Goal: Task Accomplishment & Management: Manage account settings

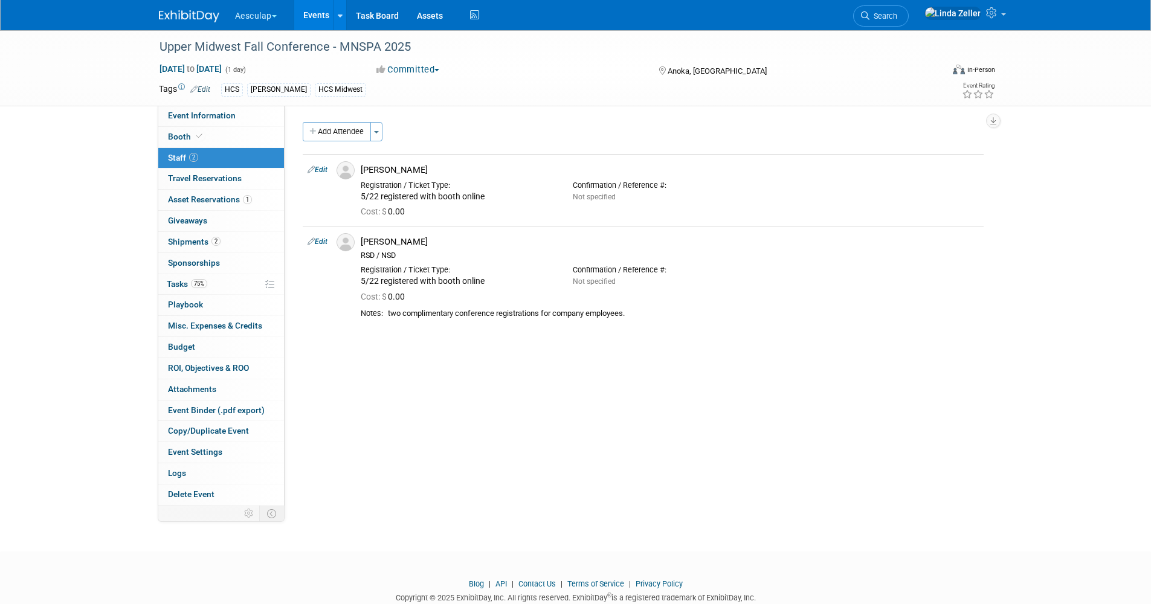
click at [897, 13] on span "Search" at bounding box center [883, 15] width 28 height 9
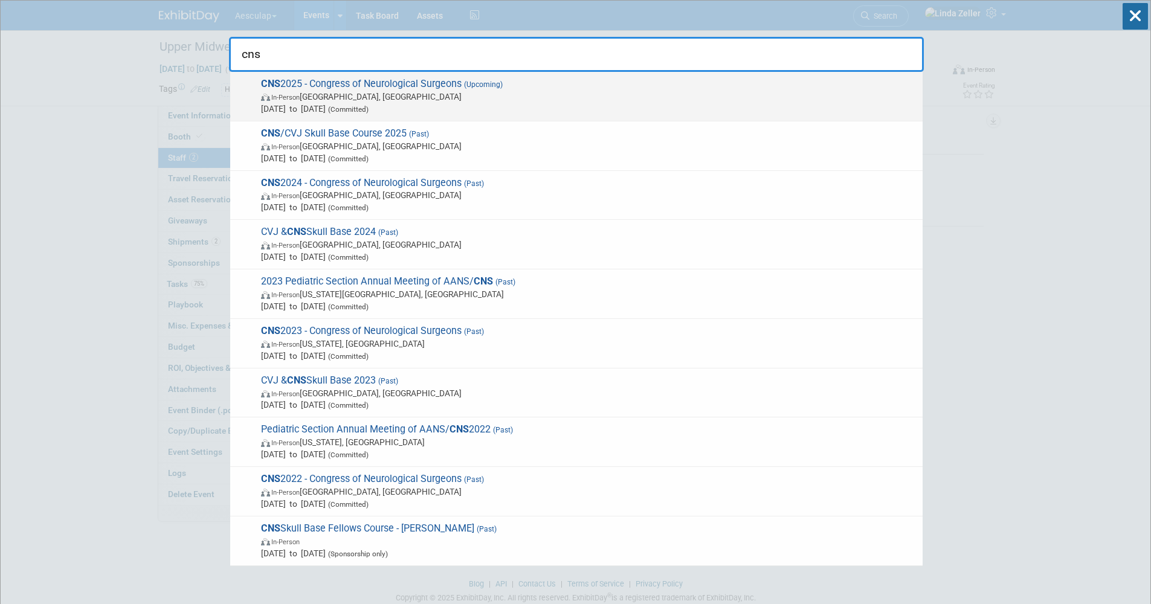
type input "cns"
click at [297, 94] on span "In-Person" at bounding box center [285, 98] width 28 height 8
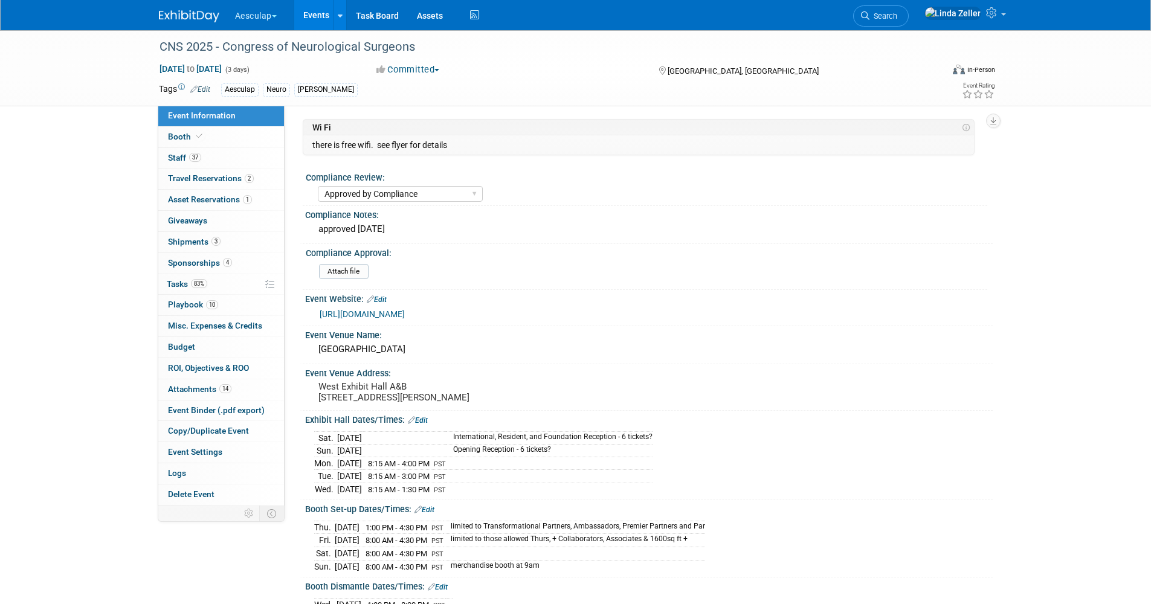
select select "Approved by Compliance"
select select "Neuro"
click at [191, 304] on span "Playbook 10" at bounding box center [193, 305] width 50 height 10
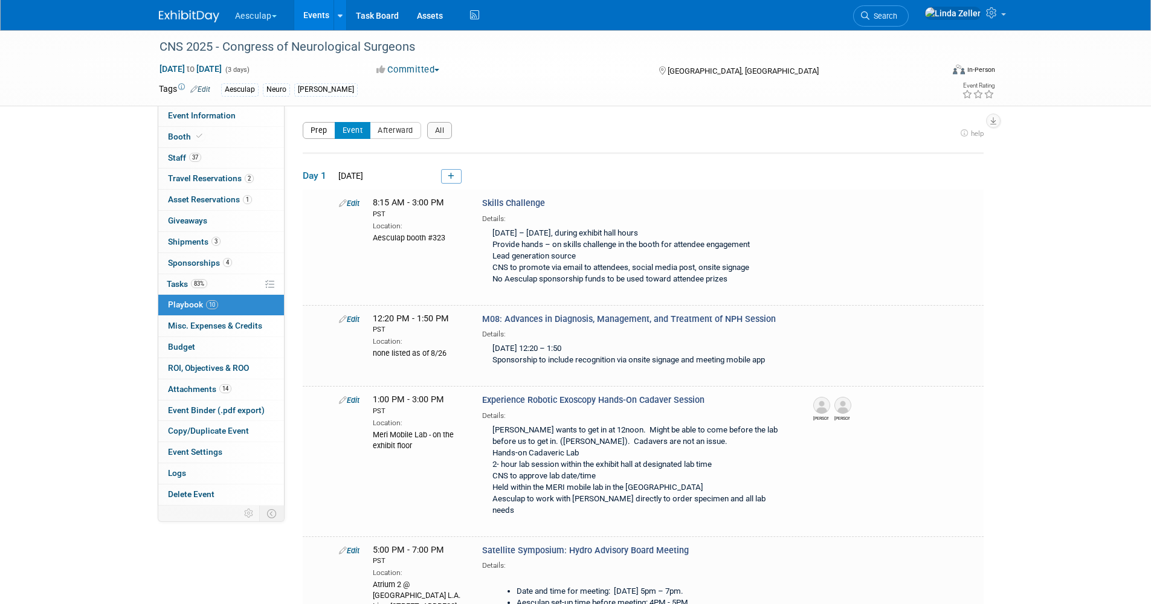
click at [324, 133] on button "Prep" at bounding box center [319, 130] width 33 height 17
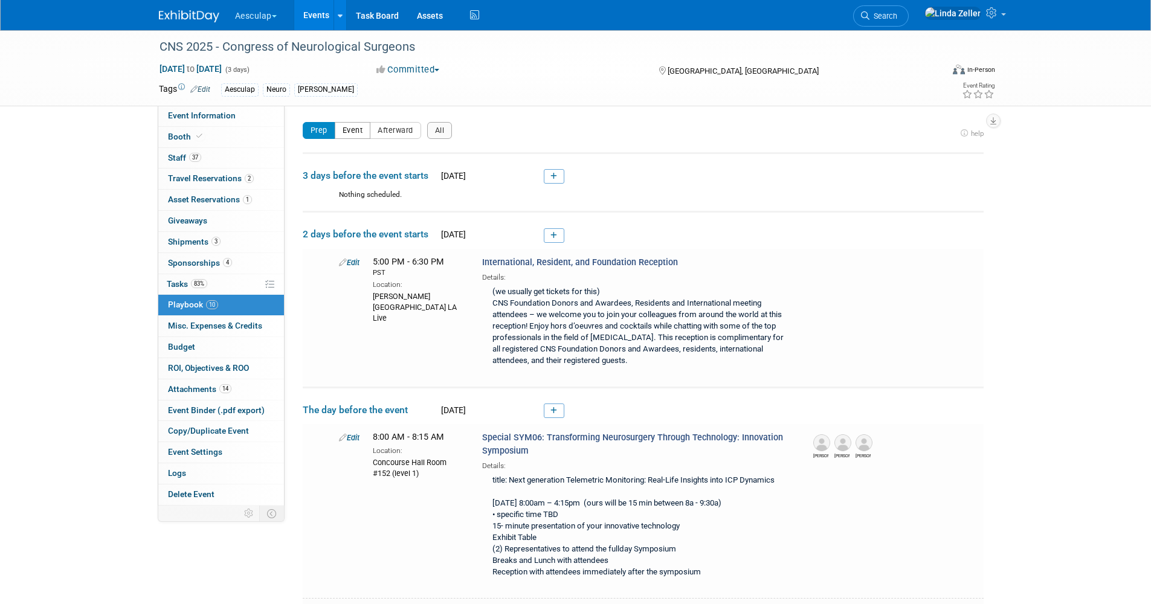
click at [361, 125] on button "Event" at bounding box center [353, 130] width 36 height 17
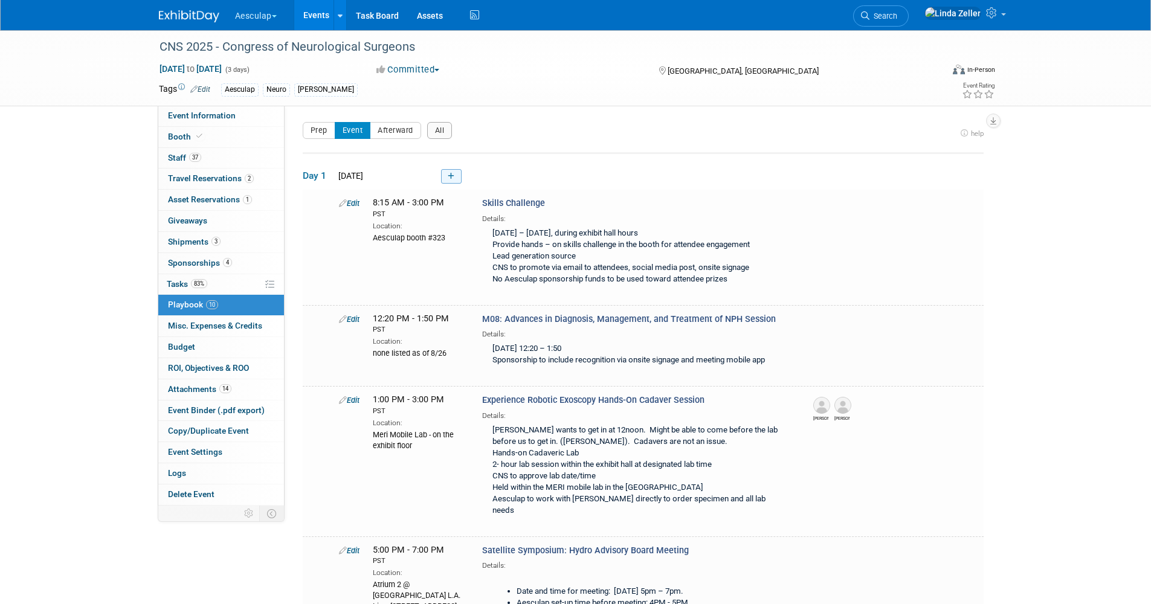
click at [448, 176] on icon at bounding box center [451, 176] width 7 height 7
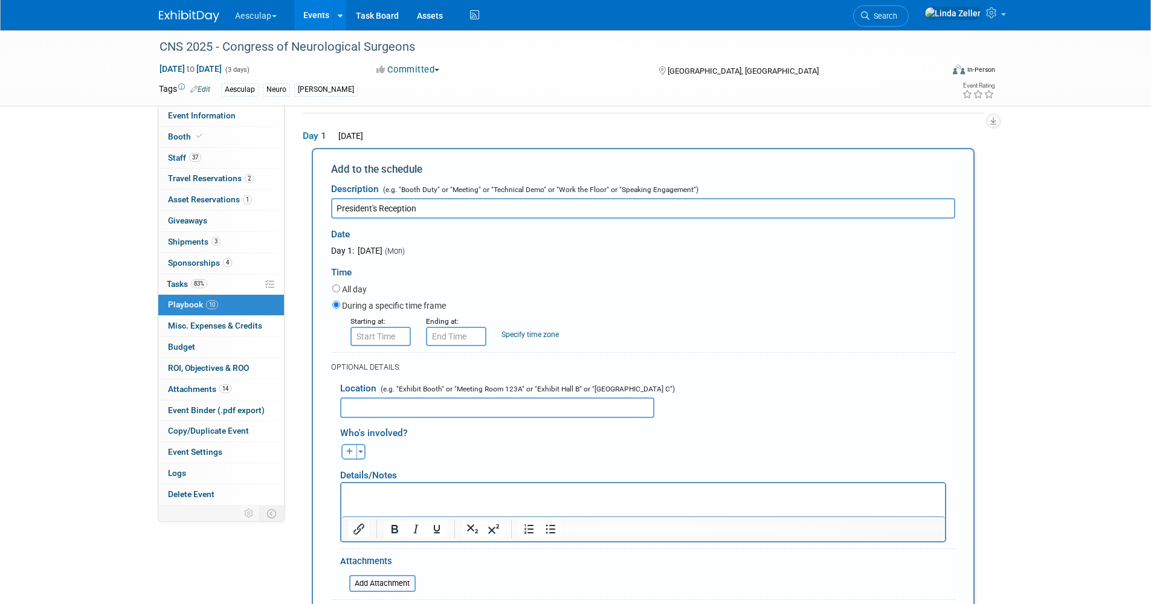
type input "President's Reception"
click at [377, 337] on input "8:00 AM" at bounding box center [380, 336] width 60 height 19
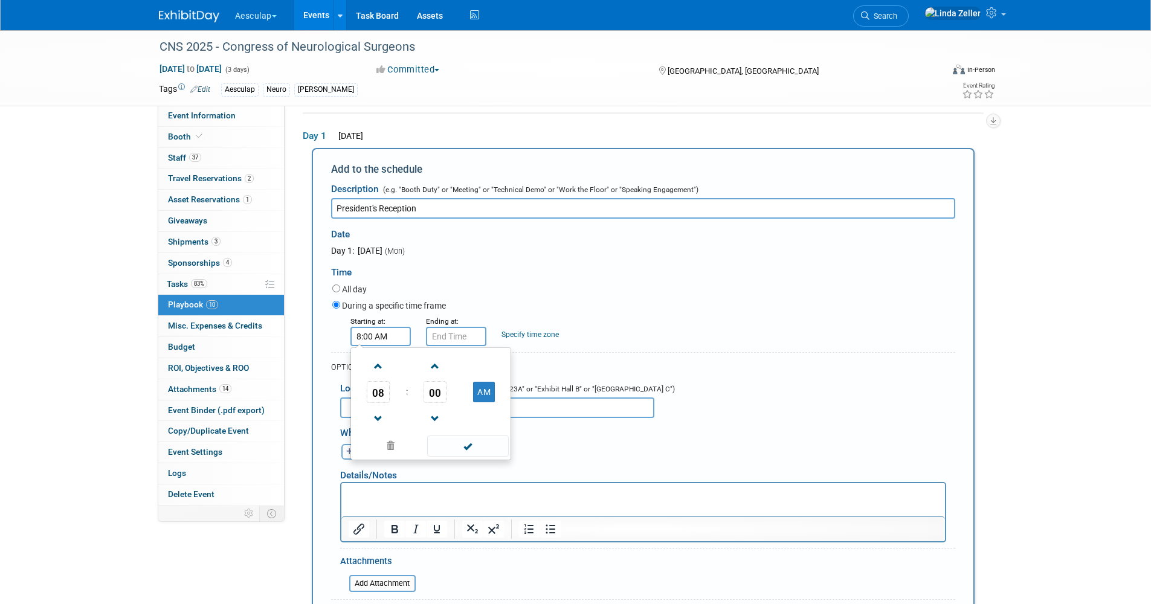
click at [361, 336] on input "8:00 AM" at bounding box center [380, 336] width 60 height 19
click at [478, 391] on button "AM" at bounding box center [484, 392] width 22 height 21
type input "8:00 PM"
click at [442, 339] on input "8:00 PM" at bounding box center [456, 336] width 60 height 19
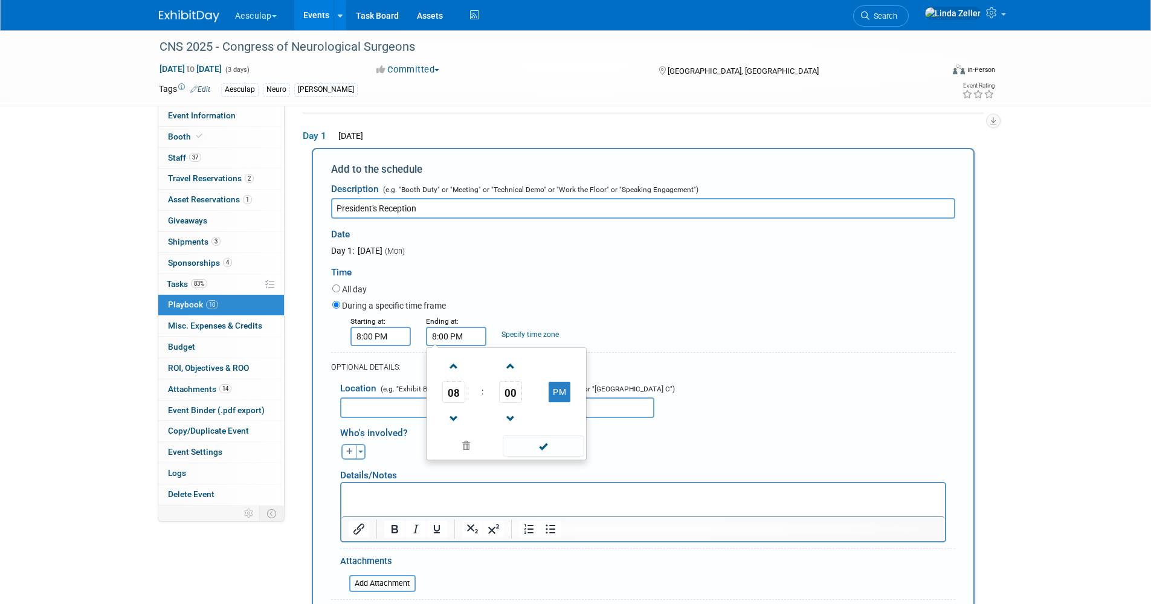
click at [360, 338] on input "8:00 PM" at bounding box center [380, 336] width 60 height 19
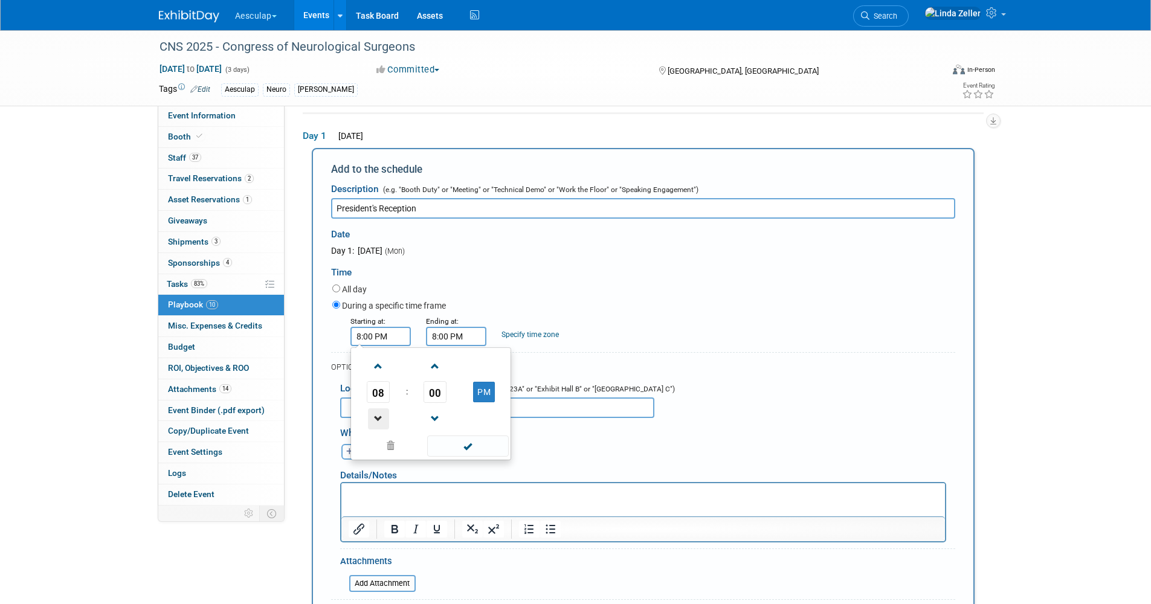
click at [376, 413] on span at bounding box center [378, 418] width 21 height 21
type input "7:00 PM"
click at [437, 337] on input "8:00 PM" at bounding box center [456, 336] width 60 height 19
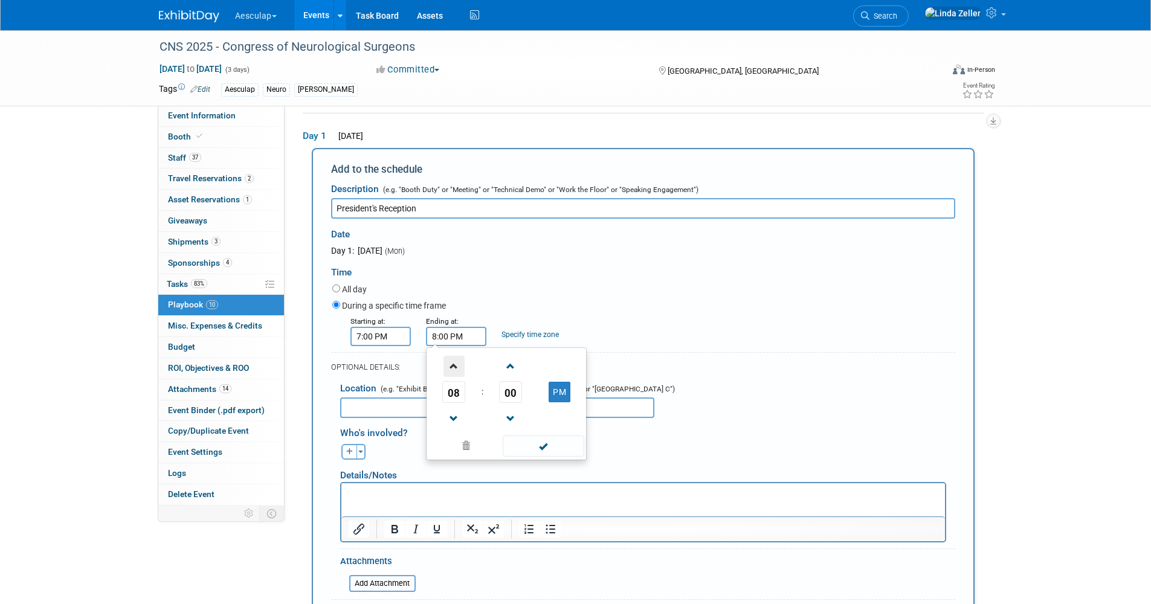
click at [457, 368] on span at bounding box center [453, 366] width 21 height 21
type input "11:00 PM"
click at [511, 336] on link "Specify time zone" at bounding box center [529, 334] width 57 height 8
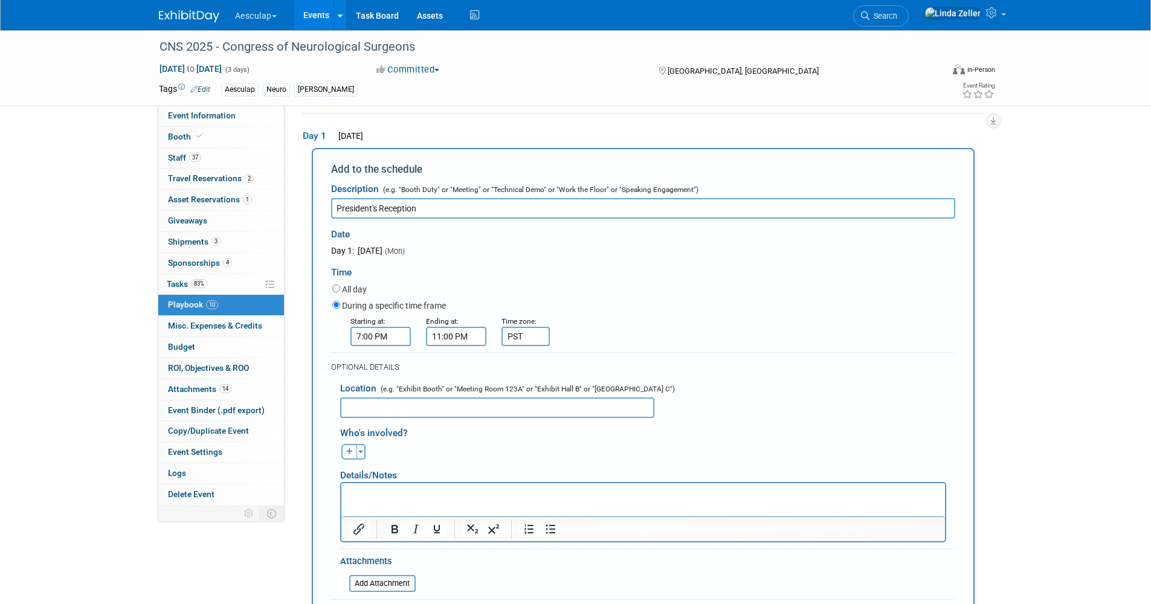
type input "PST"
click at [364, 405] on input "text" at bounding box center [497, 407] width 314 height 21
type input "[PERSON_NAME] Pavilion, [STREET_ADDRESS]"
click at [352, 452] on icon "button" at bounding box center [349, 451] width 7 height 7
select select
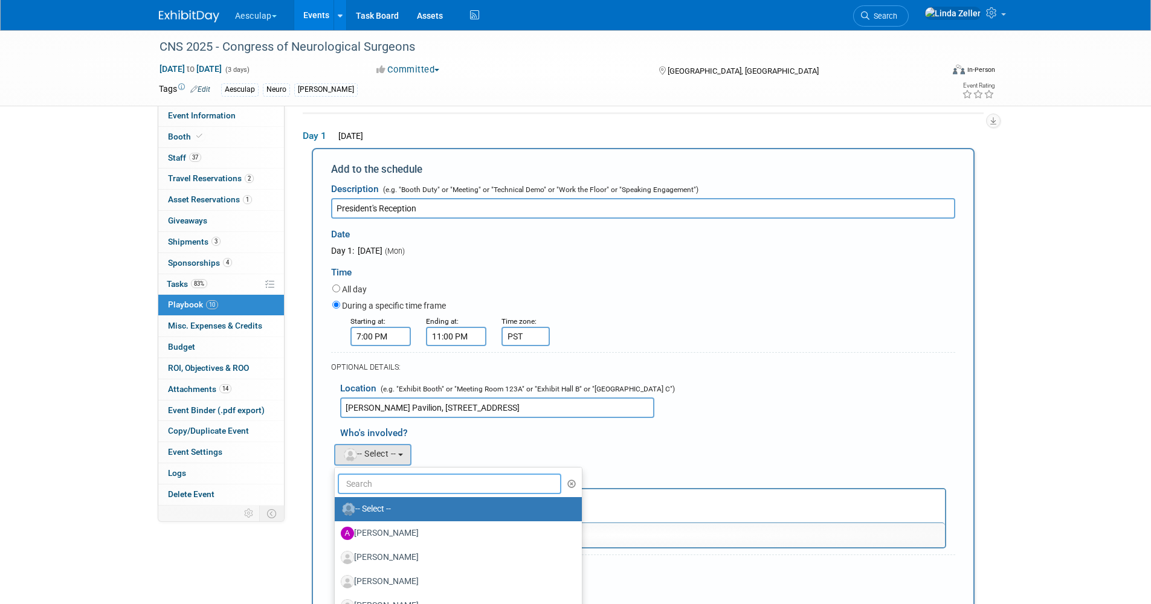
click at [365, 483] on input "text" at bounding box center [450, 484] width 224 height 21
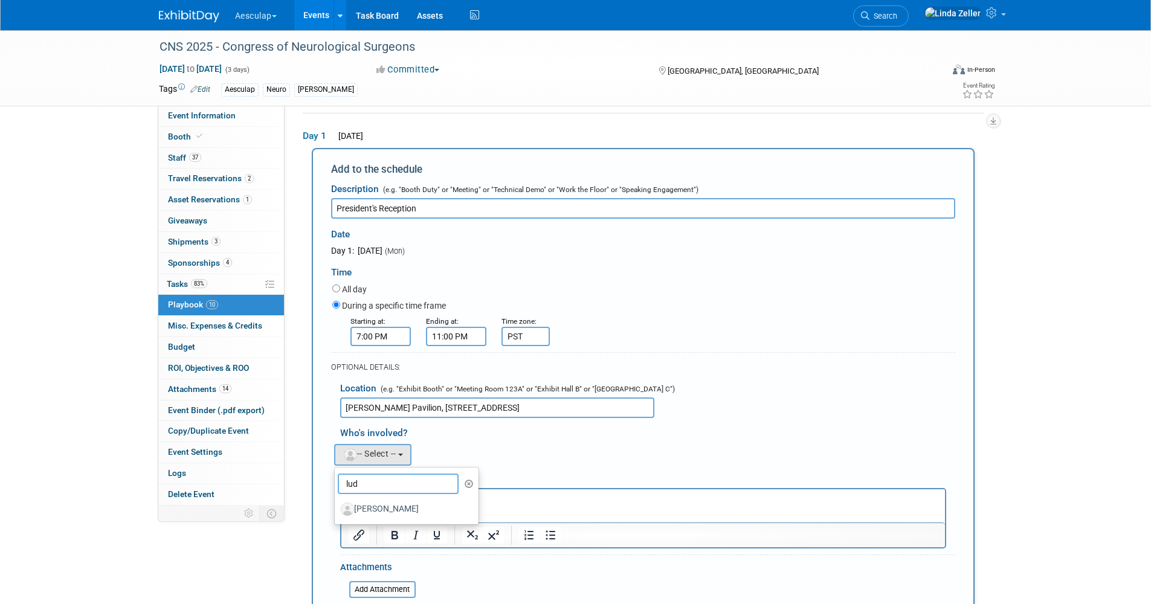
type input "lud"
click at [367, 512] on label "[PERSON_NAME]" at bounding box center [404, 509] width 126 height 19
click at [336, 512] on input "[PERSON_NAME]" at bounding box center [333, 508] width 8 height 8
select select "861922fd-9e9f-4862-94de-cc9bee7c4d6b"
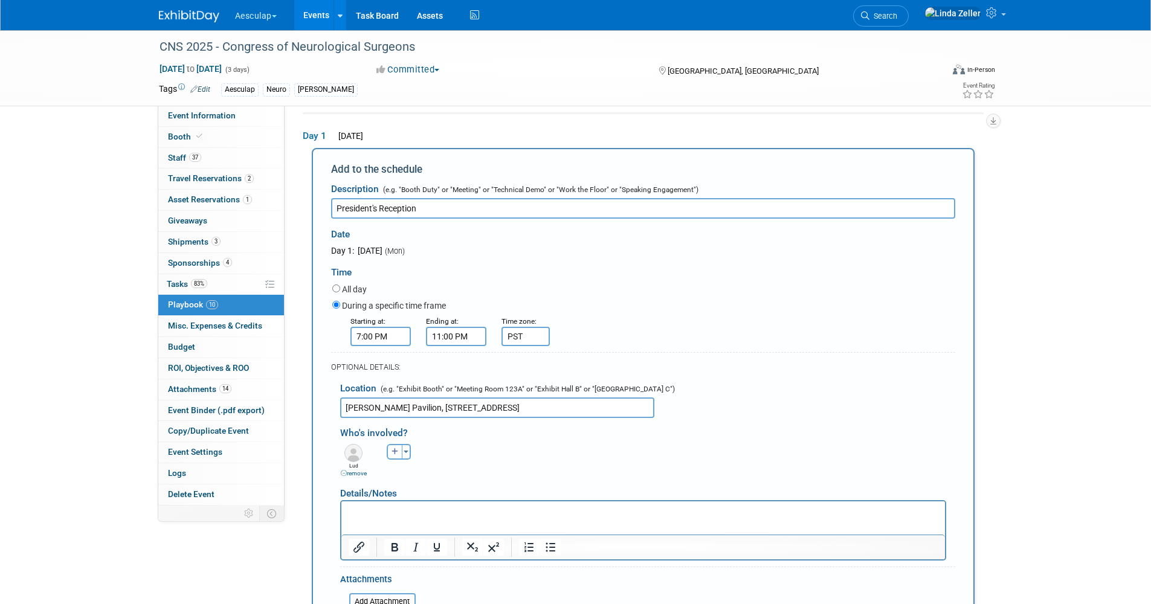
click at [393, 455] on icon "button" at bounding box center [394, 451] width 7 height 7
select select
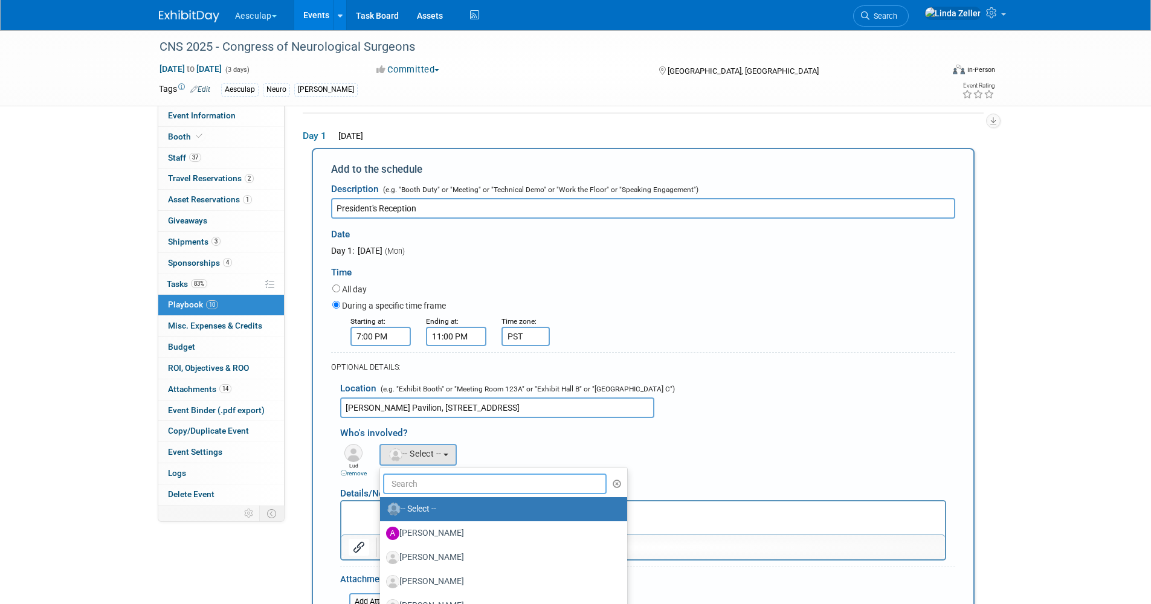
click at [394, 486] on input "text" at bounding box center [495, 484] width 224 height 21
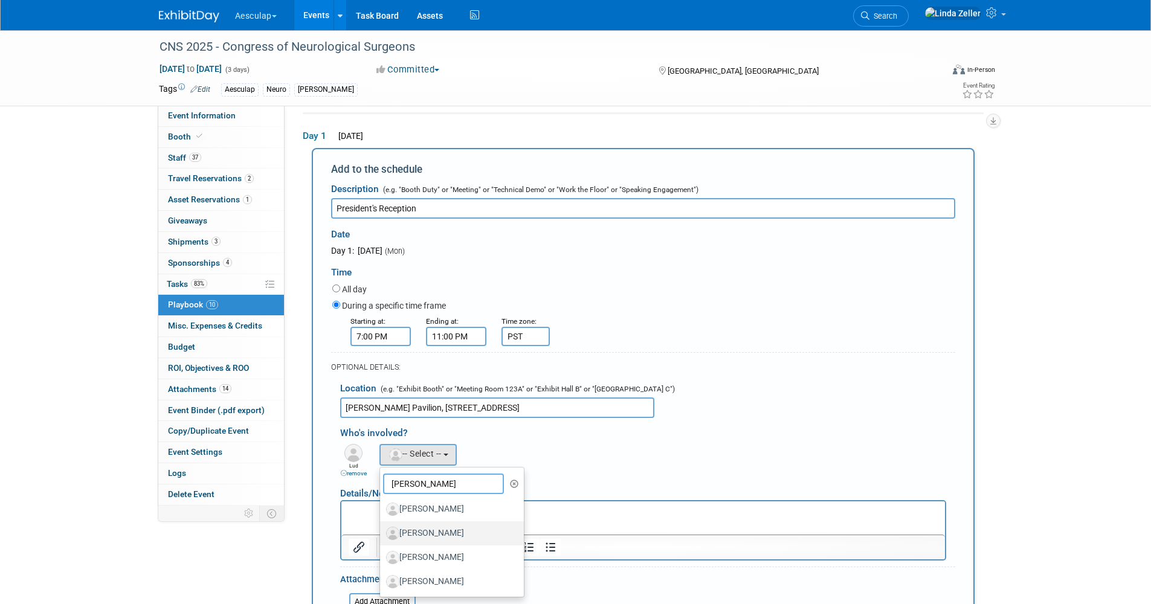
type input "[PERSON_NAME]"
click at [423, 533] on label "[PERSON_NAME]" at bounding box center [449, 533] width 126 height 19
click at [382, 533] on input "[PERSON_NAME]" at bounding box center [378, 532] width 8 height 8
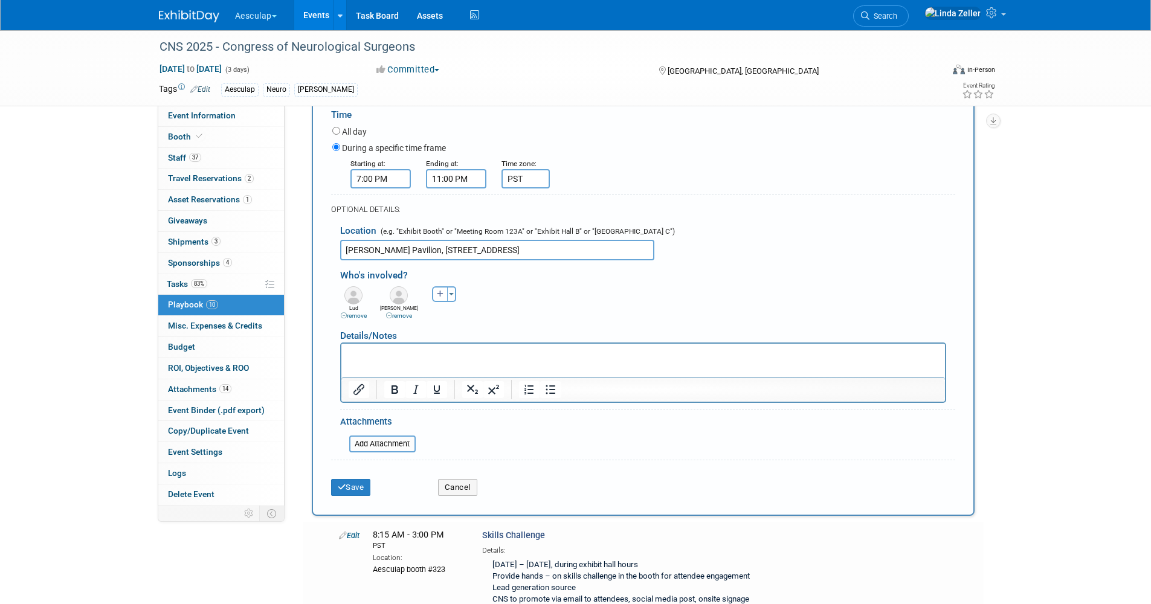
scroll to position [221, 0]
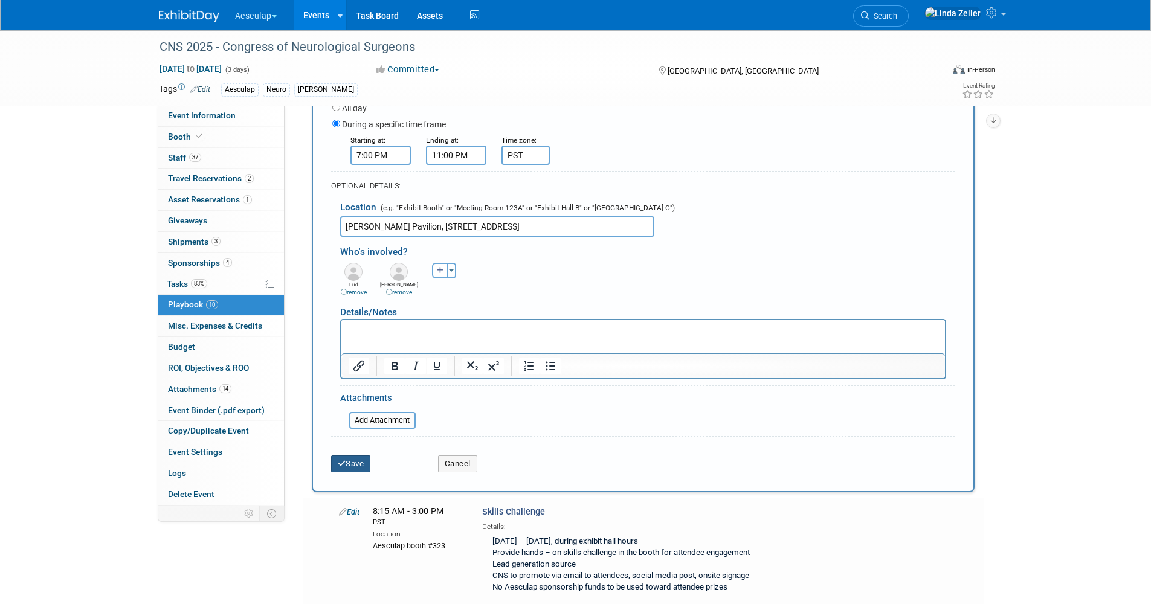
click at [345, 462] on button "Save" at bounding box center [351, 463] width 40 height 17
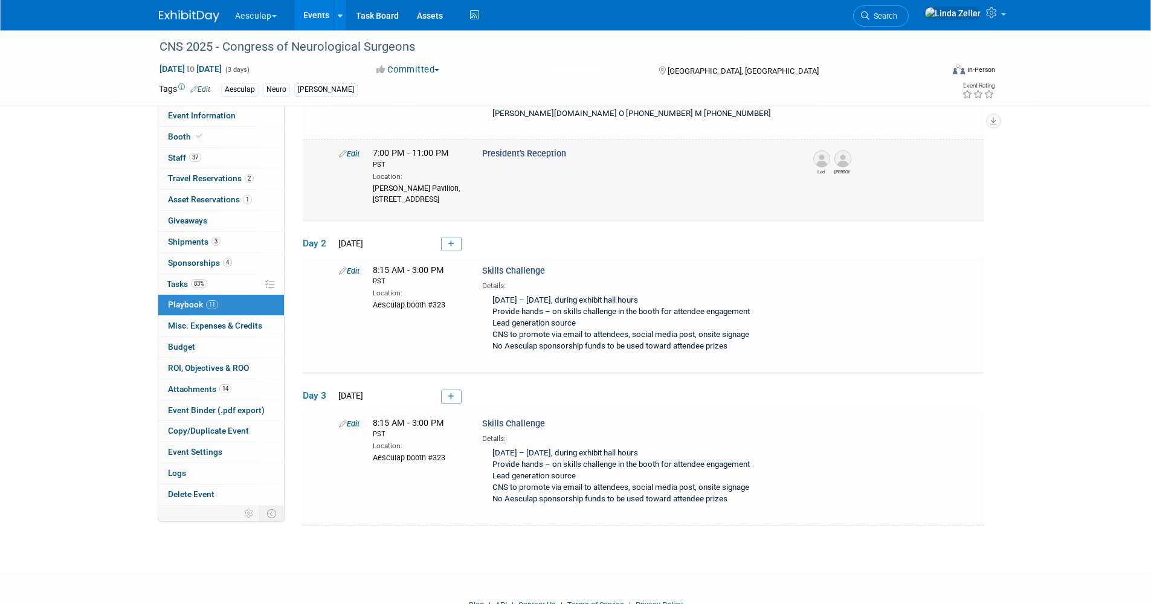
scroll to position [1094, 0]
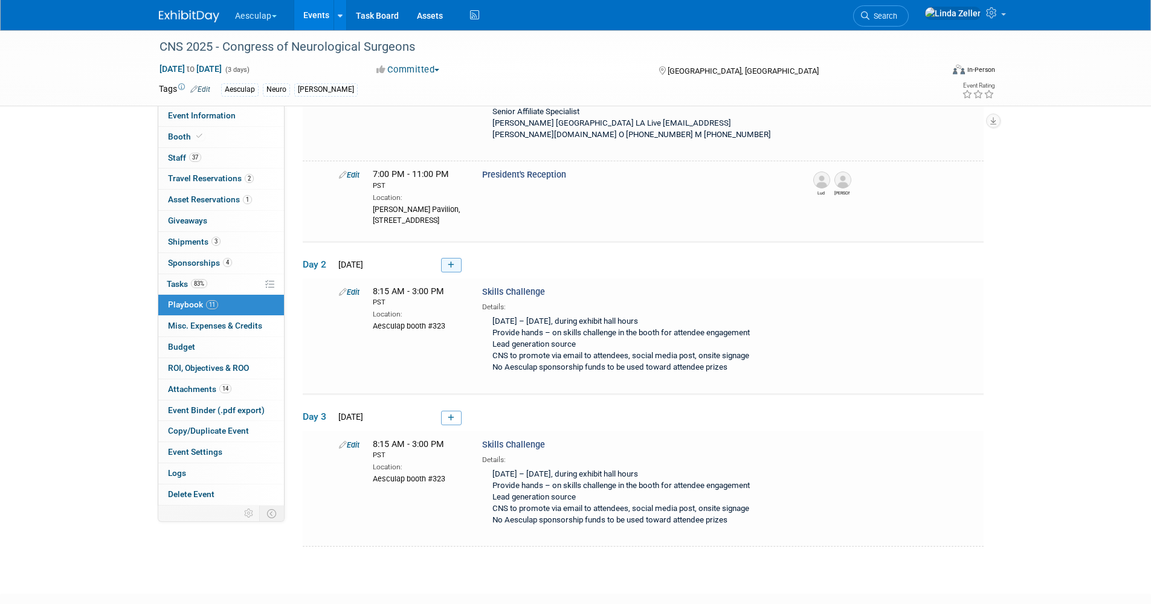
click at [453, 262] on icon at bounding box center [451, 265] width 7 height 7
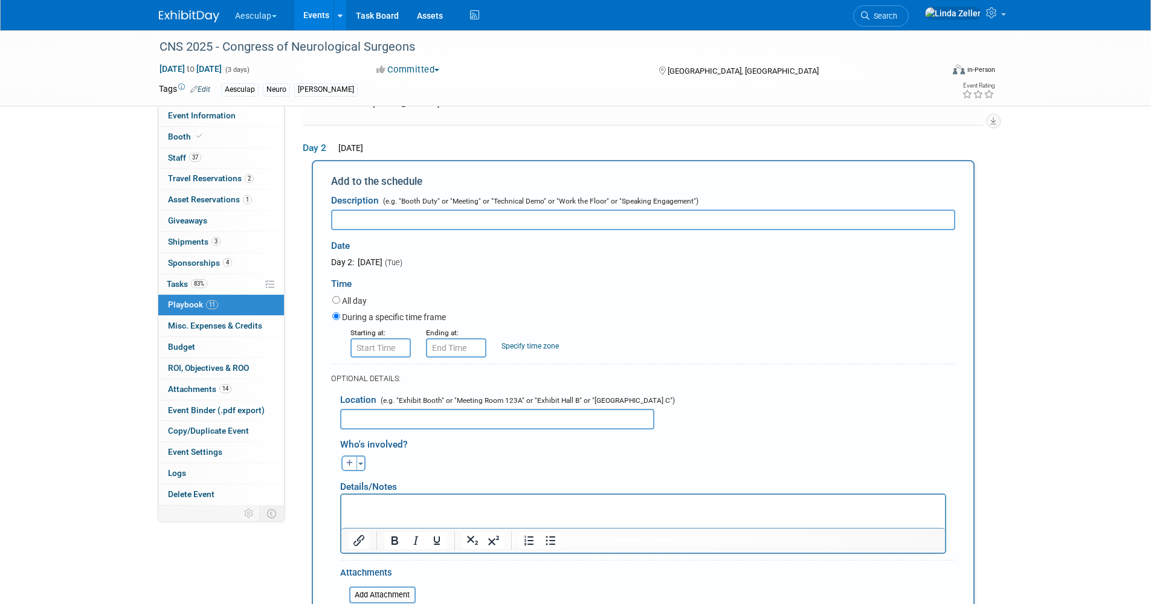
scroll to position [0, 0]
type input "IAC (Industry Allies Council) Breakfast"
click at [361, 345] on div "8:00 AM" at bounding box center [380, 347] width 60 height 19
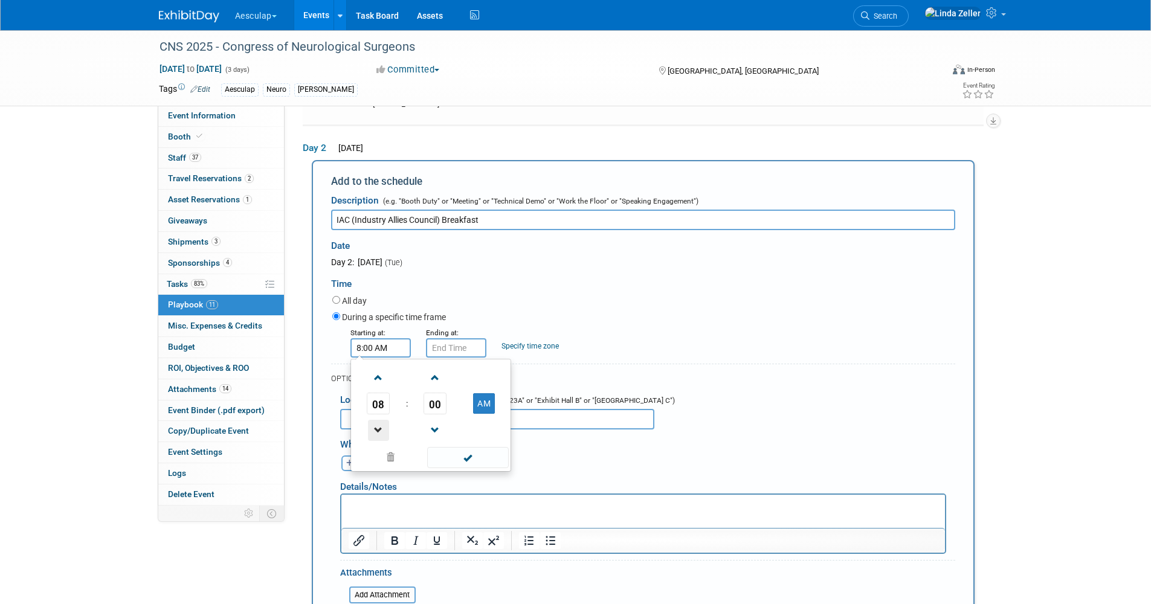
click at [377, 425] on span at bounding box center [378, 430] width 21 height 21
type input "7:00 AM"
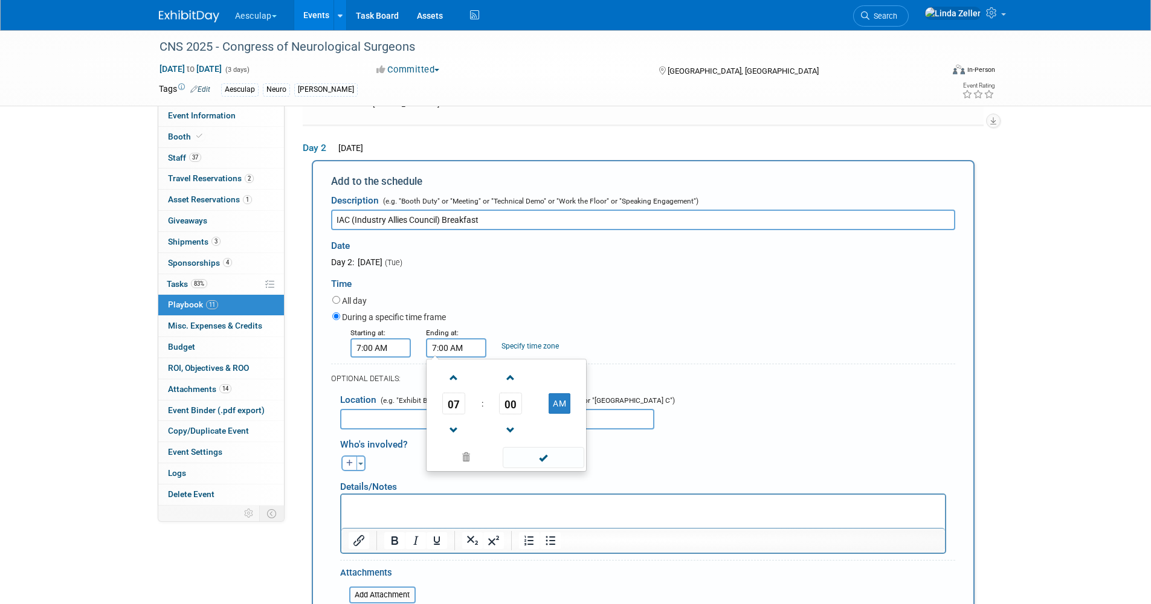
click at [438, 338] on input "7:00 AM" at bounding box center [456, 347] width 60 height 19
click at [453, 368] on span at bounding box center [453, 377] width 21 height 21
type input "8:00 AM"
click at [508, 342] on link "Specify time zone" at bounding box center [529, 346] width 57 height 8
type input "PST"
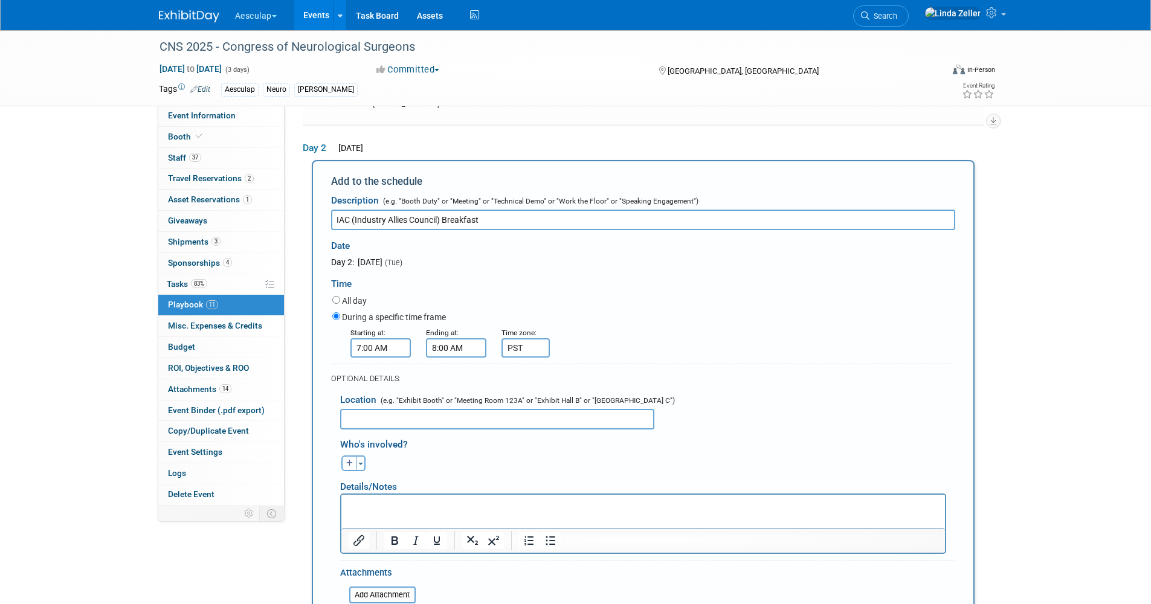
click at [402, 409] on input "text" at bounding box center [497, 419] width 314 height 21
type input "Room [STREET_ADDRESS]"
click at [345, 455] on button "button" at bounding box center [349, 463] width 16 height 16
select select
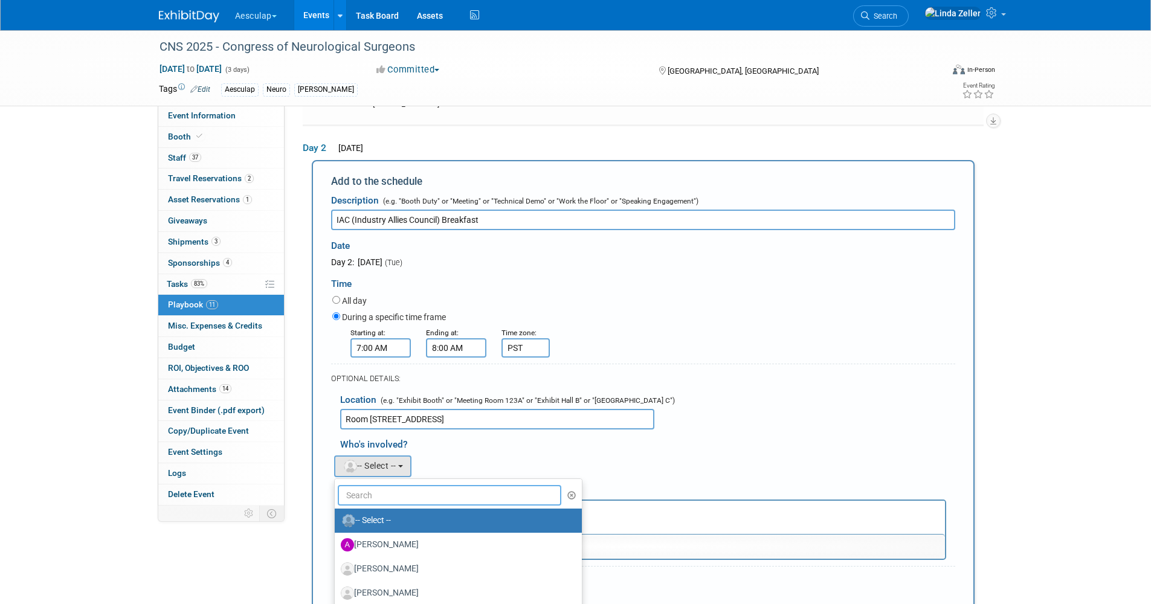
click at [359, 485] on input "text" at bounding box center [450, 495] width 224 height 21
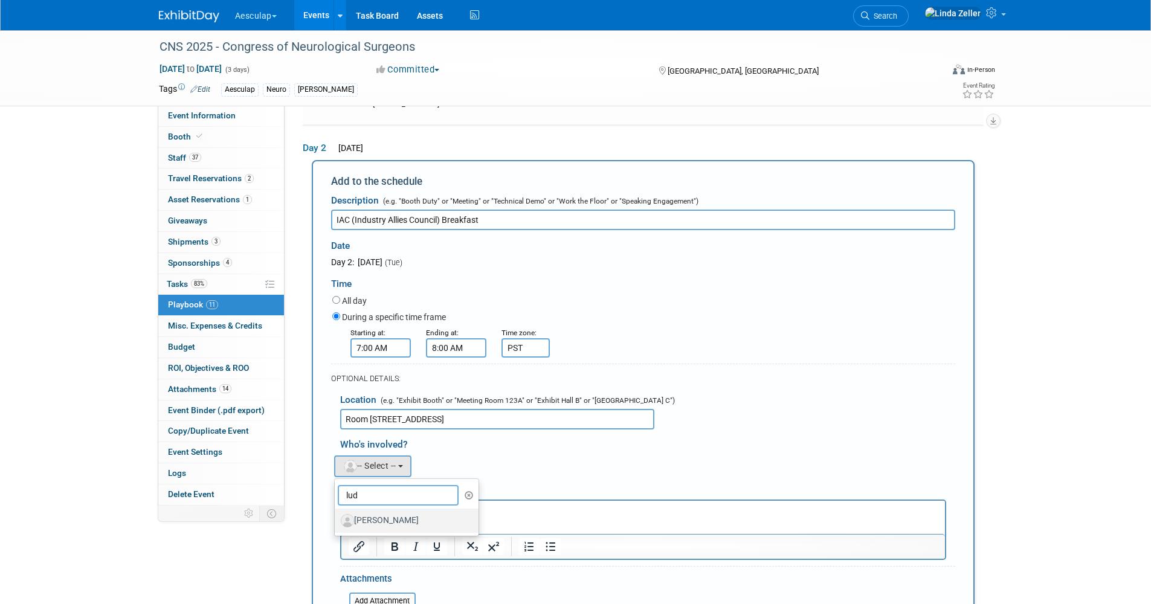
type input "lud"
click at [371, 511] on label "[PERSON_NAME]" at bounding box center [404, 520] width 126 height 19
click at [336, 515] on input "[PERSON_NAME]" at bounding box center [333, 519] width 8 height 8
select select "861922fd-9e9f-4862-94de-cc9bee7c4d6b"
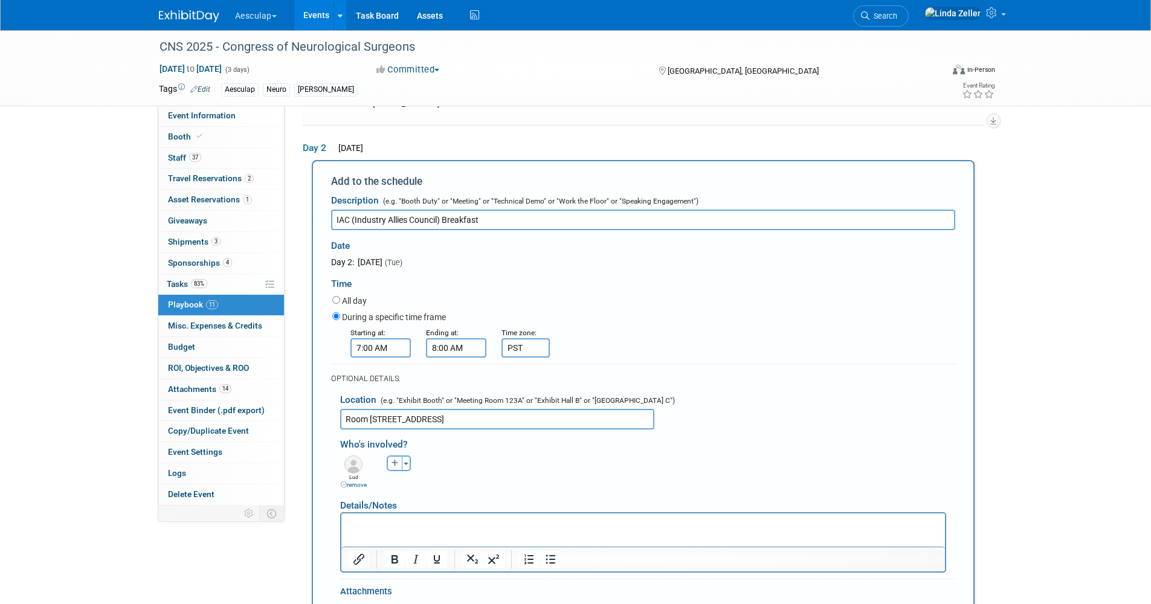
click at [393, 460] on icon "button" at bounding box center [394, 463] width 7 height 7
select select
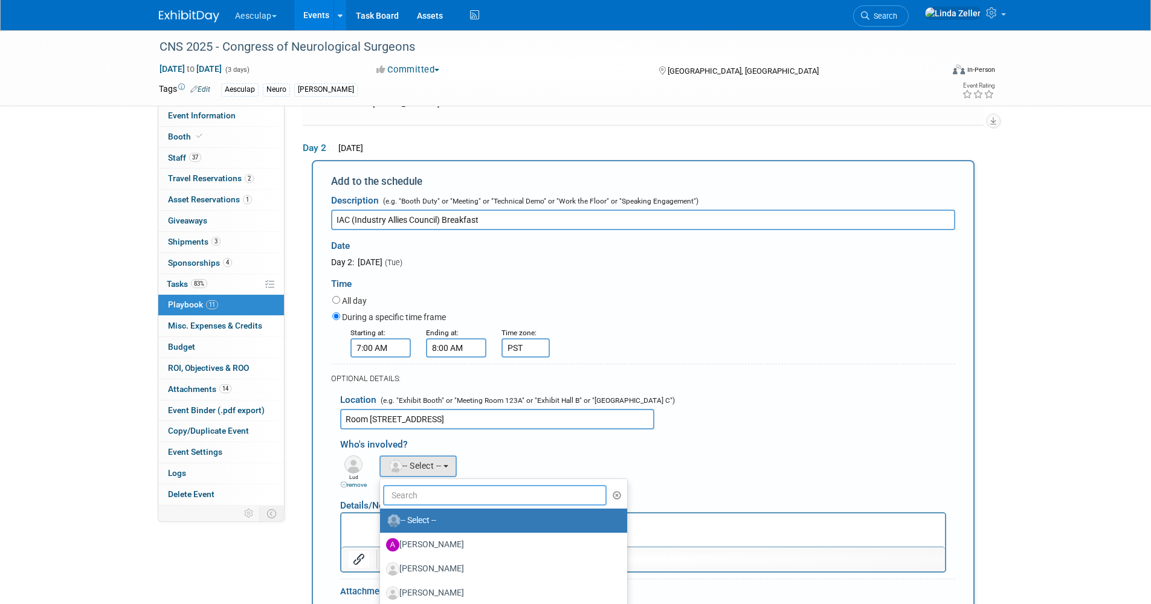
click at [411, 485] on input "text" at bounding box center [495, 495] width 224 height 21
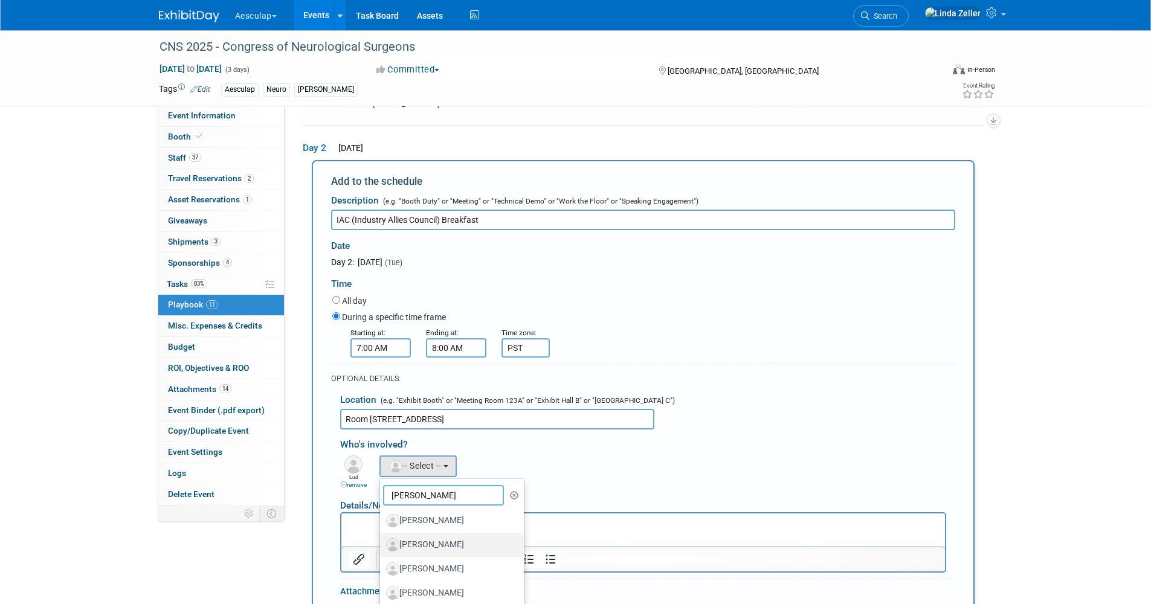
type input "[PERSON_NAME]"
click at [428, 535] on label "[PERSON_NAME]" at bounding box center [449, 544] width 126 height 19
click at [382, 539] on input "[PERSON_NAME]" at bounding box center [378, 543] width 8 height 8
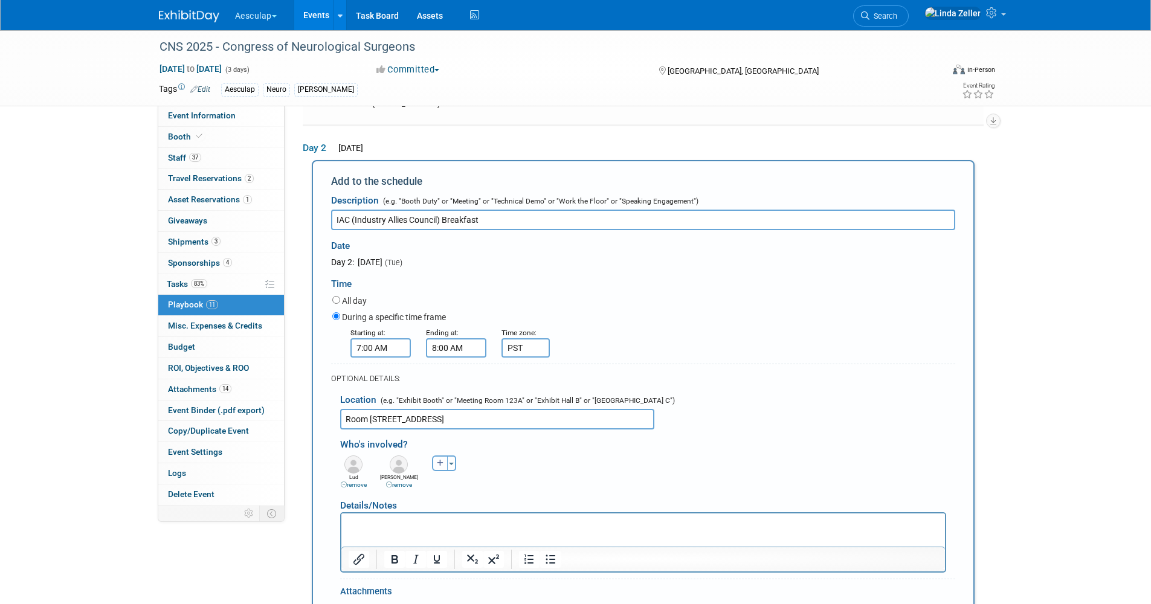
click at [440, 460] on icon "button" at bounding box center [440, 463] width 7 height 7
select select
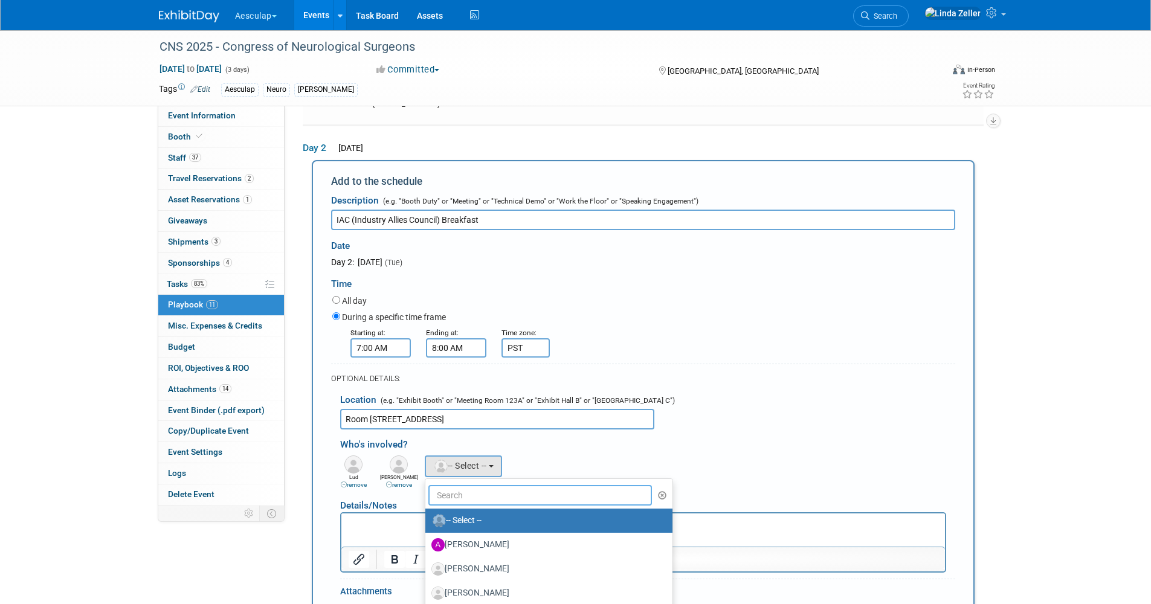
click at [449, 485] on input "text" at bounding box center [540, 495] width 224 height 21
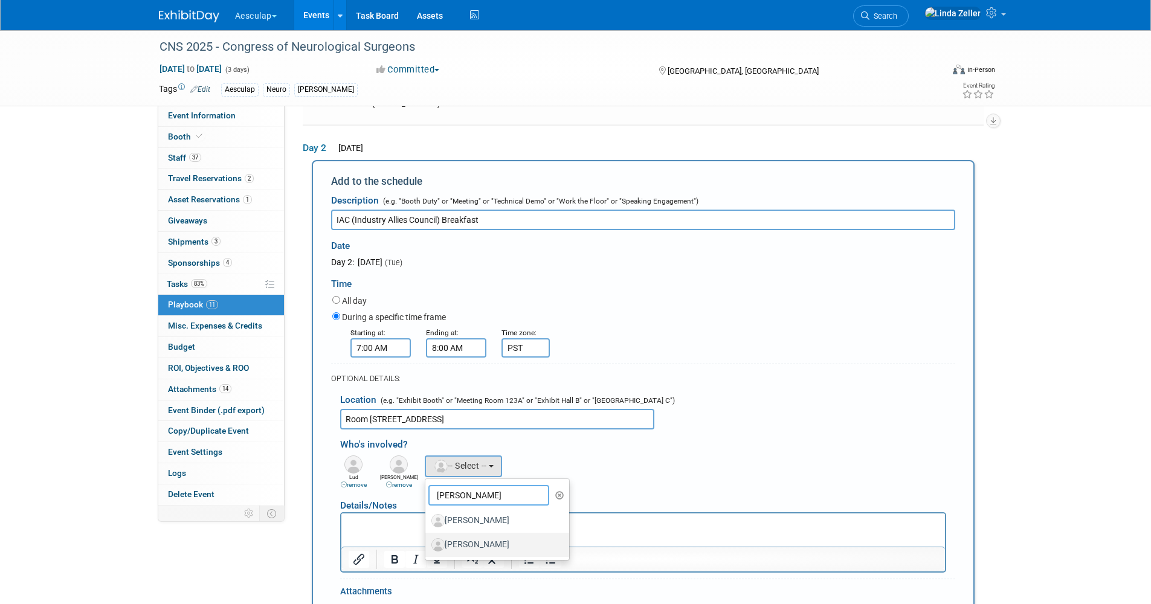
type input "[PERSON_NAME]"
click at [459, 535] on label "[PERSON_NAME]" at bounding box center [494, 544] width 126 height 19
click at [427, 539] on input "[PERSON_NAME]" at bounding box center [423, 543] width 8 height 8
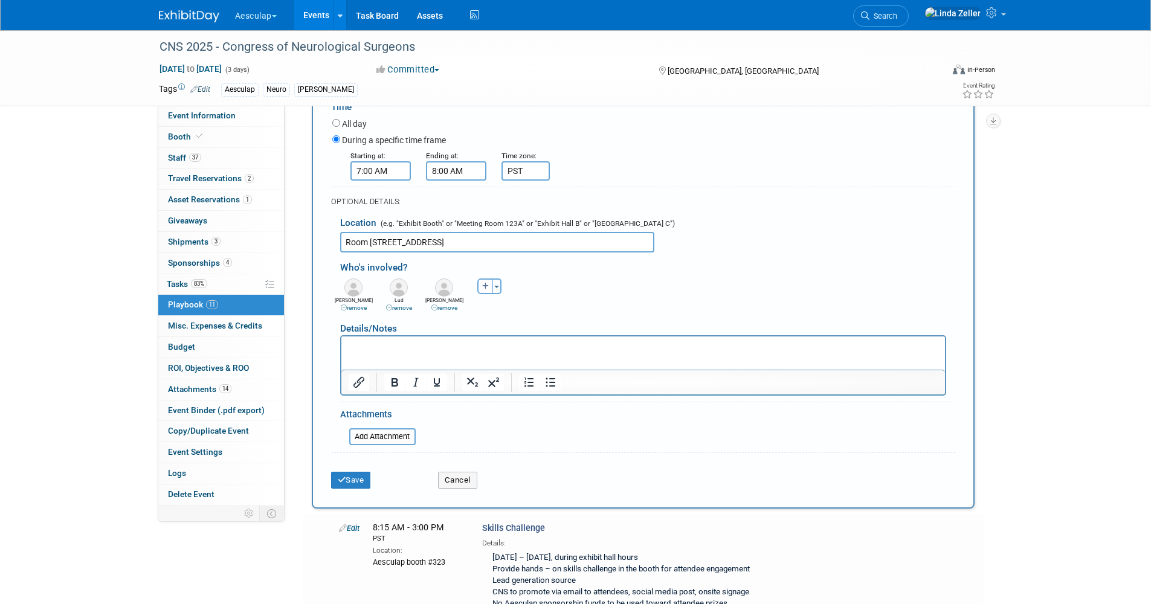
scroll to position [1390, 0]
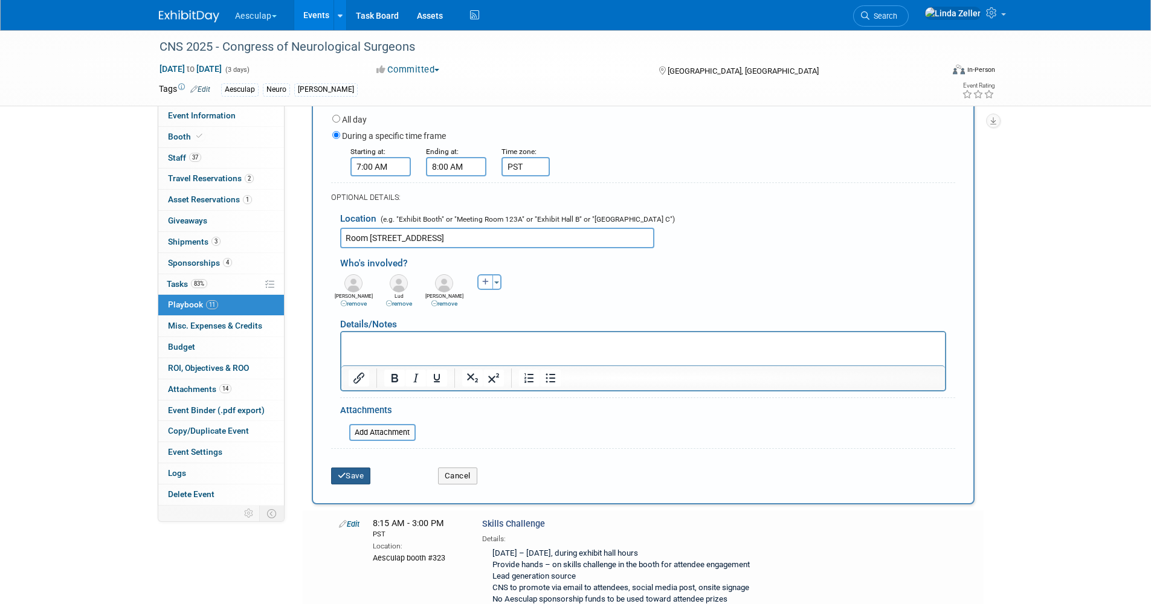
click at [359, 467] on button "Save" at bounding box center [351, 475] width 40 height 17
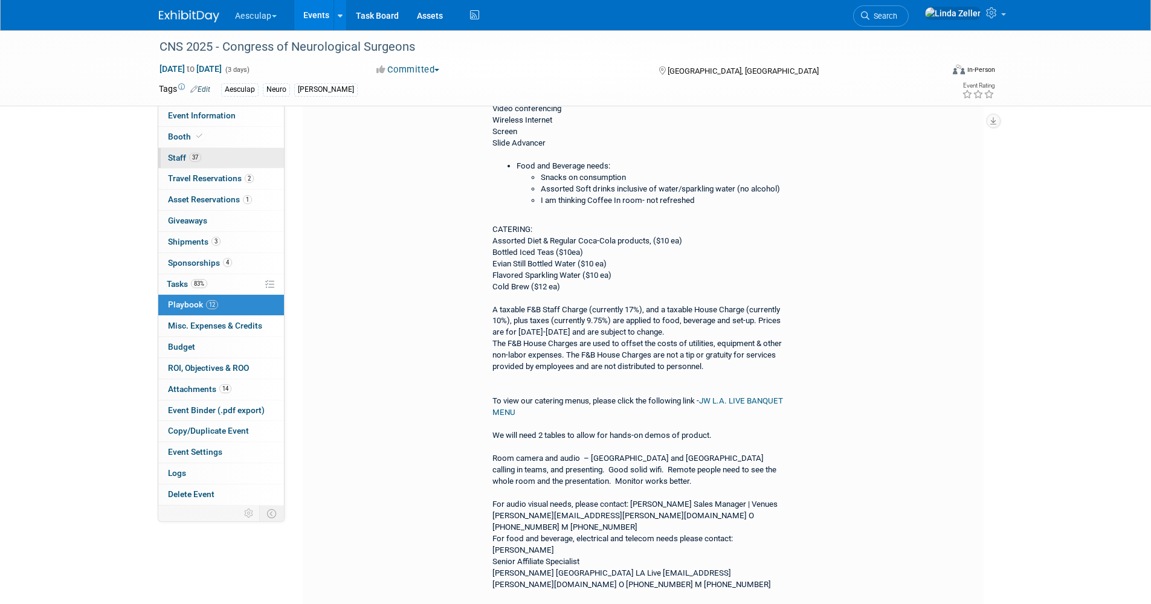
scroll to position [604, 0]
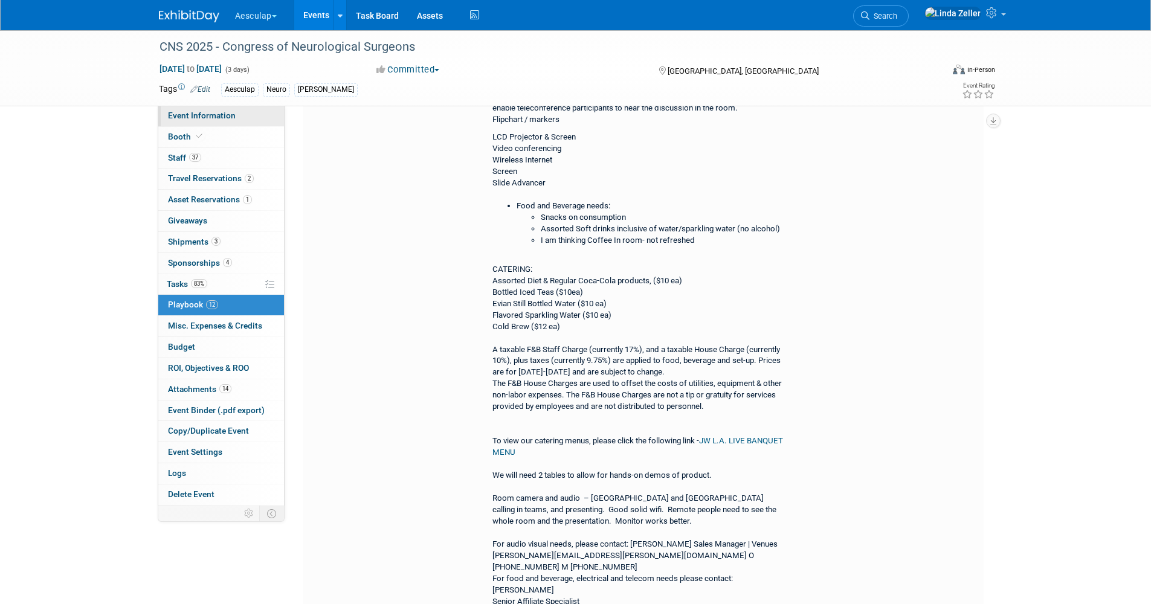
click at [204, 113] on span "Event Information" at bounding box center [202, 116] width 68 height 10
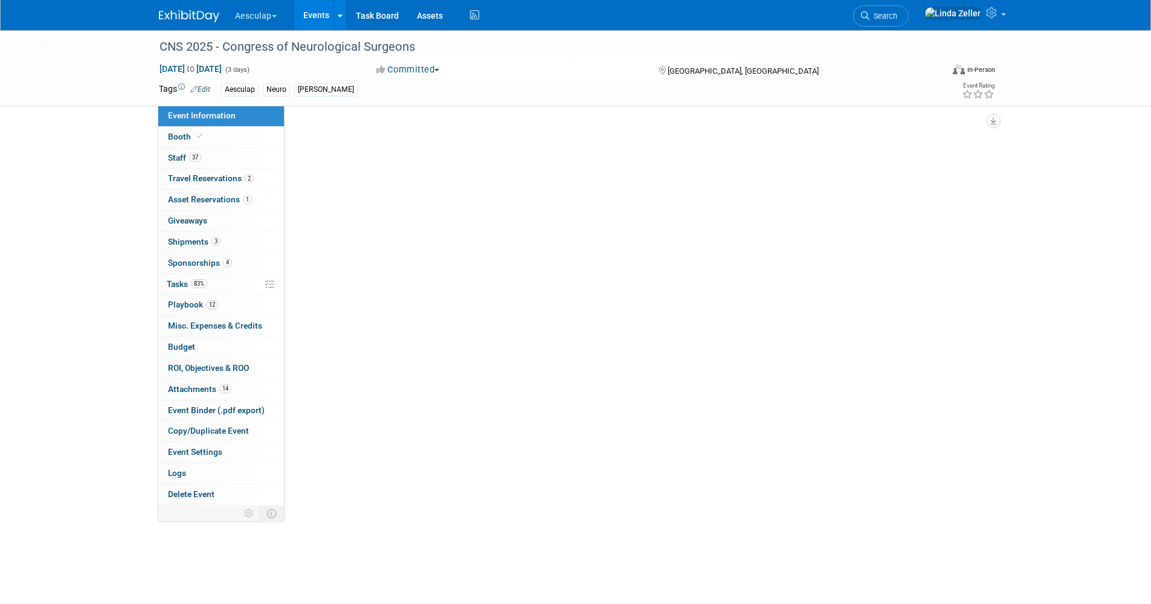
scroll to position [0, 0]
select select "Approved by Compliance"
select select "Neuro"
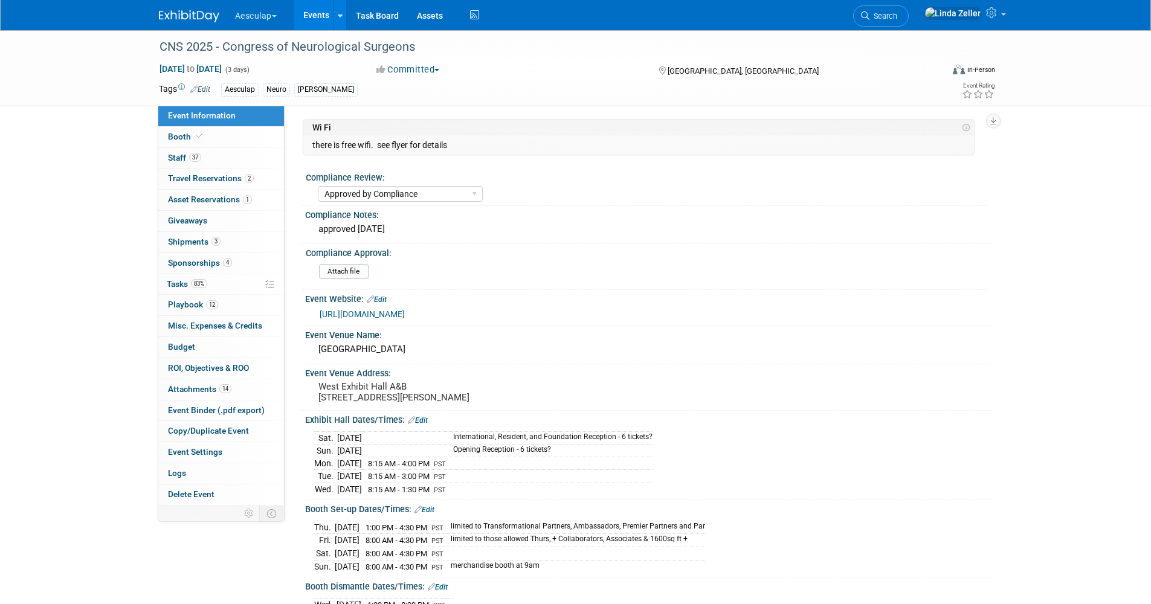
click at [355, 316] on link "[URL][DOMAIN_NAME]" at bounding box center [362, 314] width 85 height 10
click at [189, 303] on span "Playbook 12" at bounding box center [193, 305] width 50 height 10
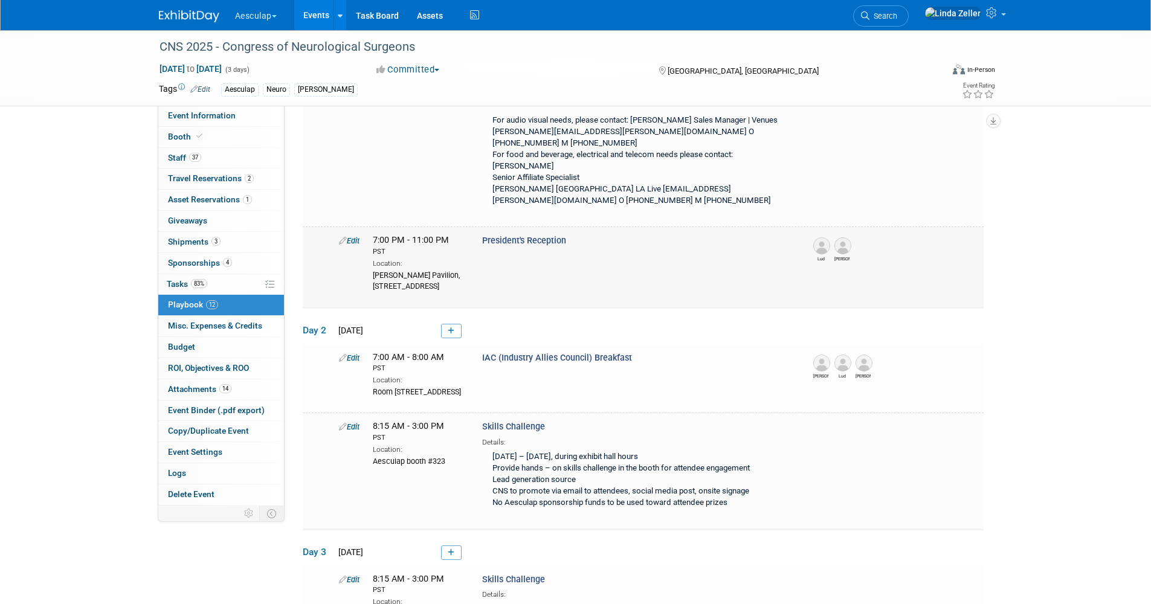
scroll to position [1027, 0]
click at [349, 355] on link "Edit" at bounding box center [349, 359] width 21 height 9
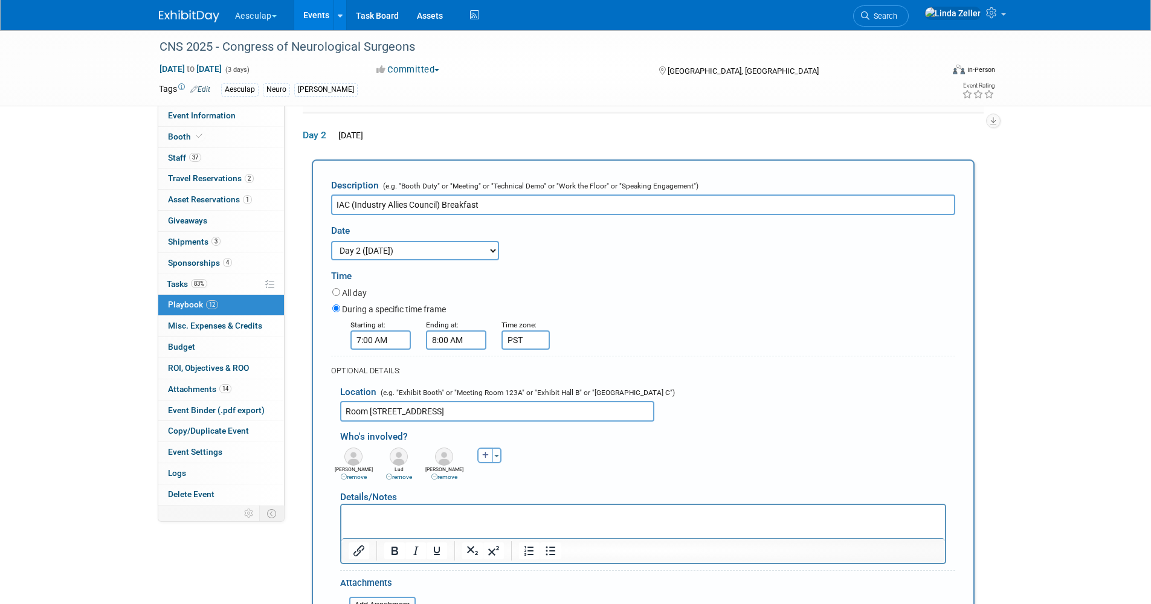
scroll to position [0, 0]
click at [396, 401] on input "Room [STREET_ADDRESS]" at bounding box center [497, 411] width 314 height 21
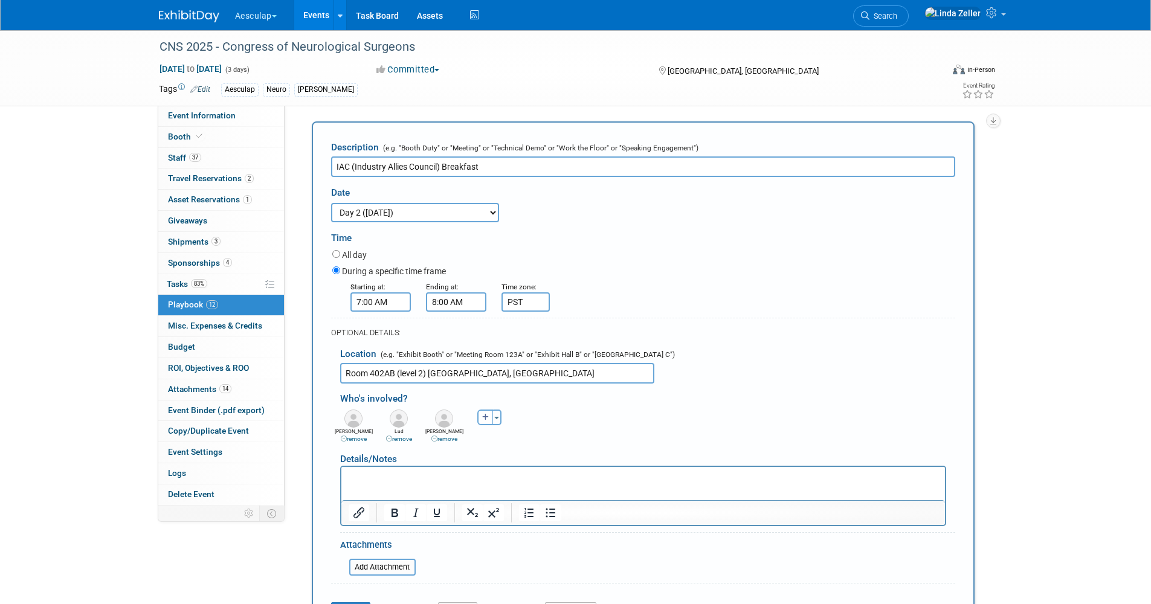
scroll to position [1463, 0]
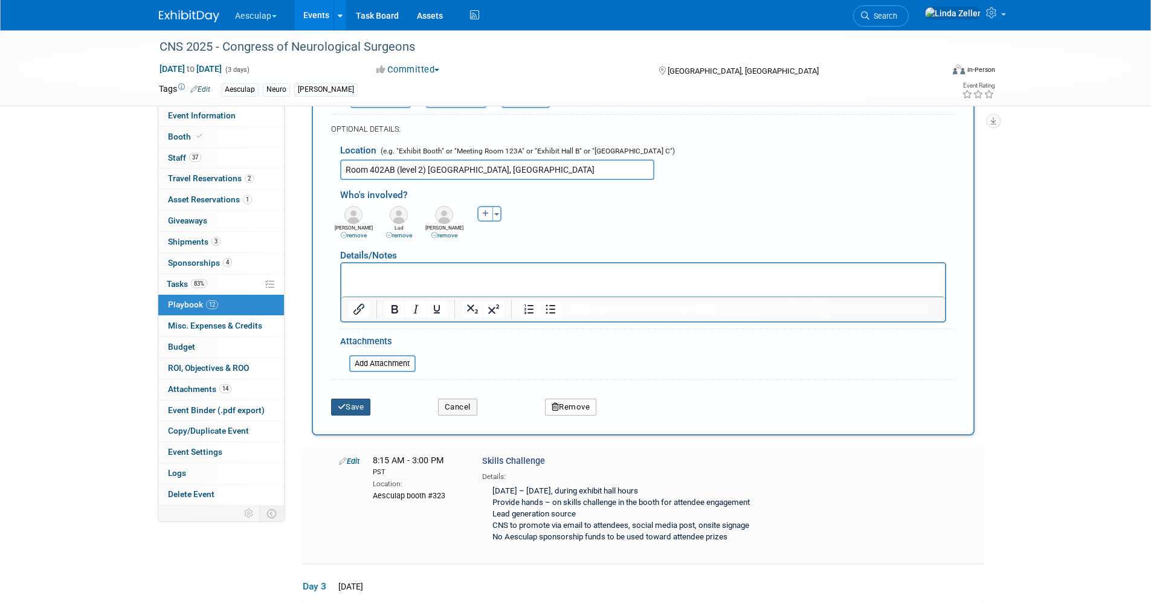
type input "Room 402AB (level 2) [GEOGRAPHIC_DATA], [GEOGRAPHIC_DATA]"
click at [354, 399] on button "Save" at bounding box center [351, 407] width 40 height 17
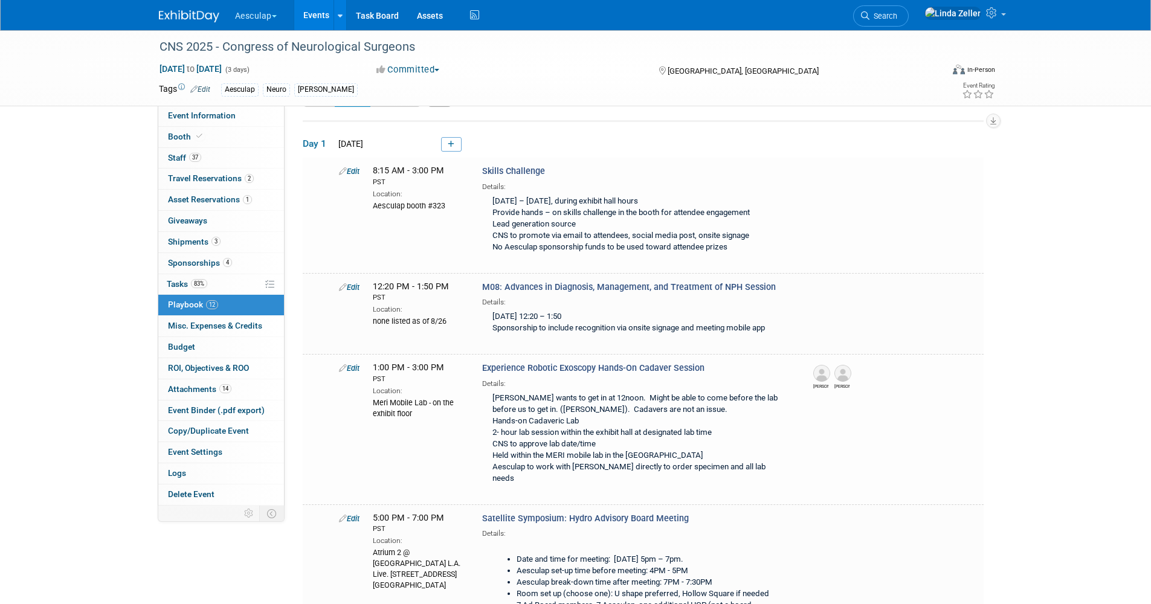
scroll to position [1208, 0]
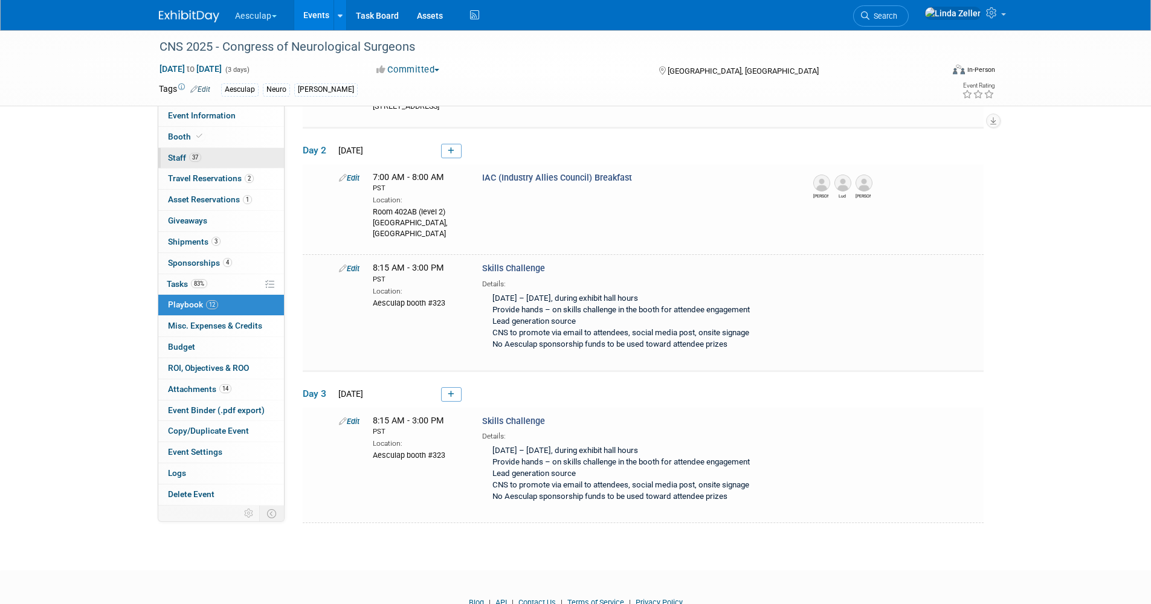
click at [168, 159] on span "Staff 37" at bounding box center [184, 158] width 33 height 10
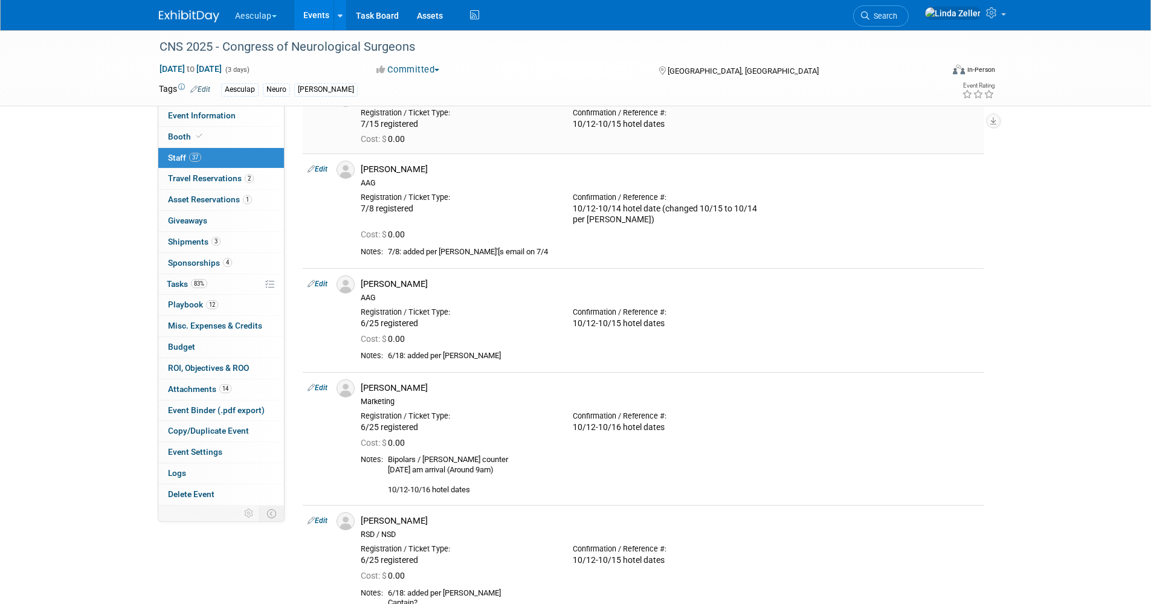
scroll to position [1389, 0]
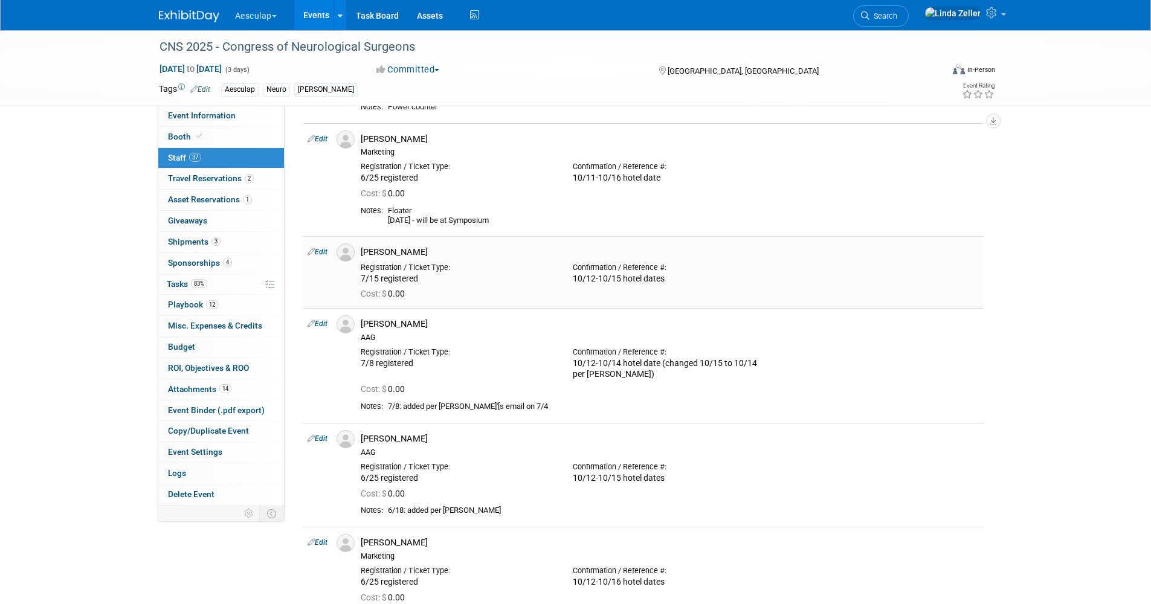
click at [322, 251] on link "Edit" at bounding box center [317, 252] width 20 height 8
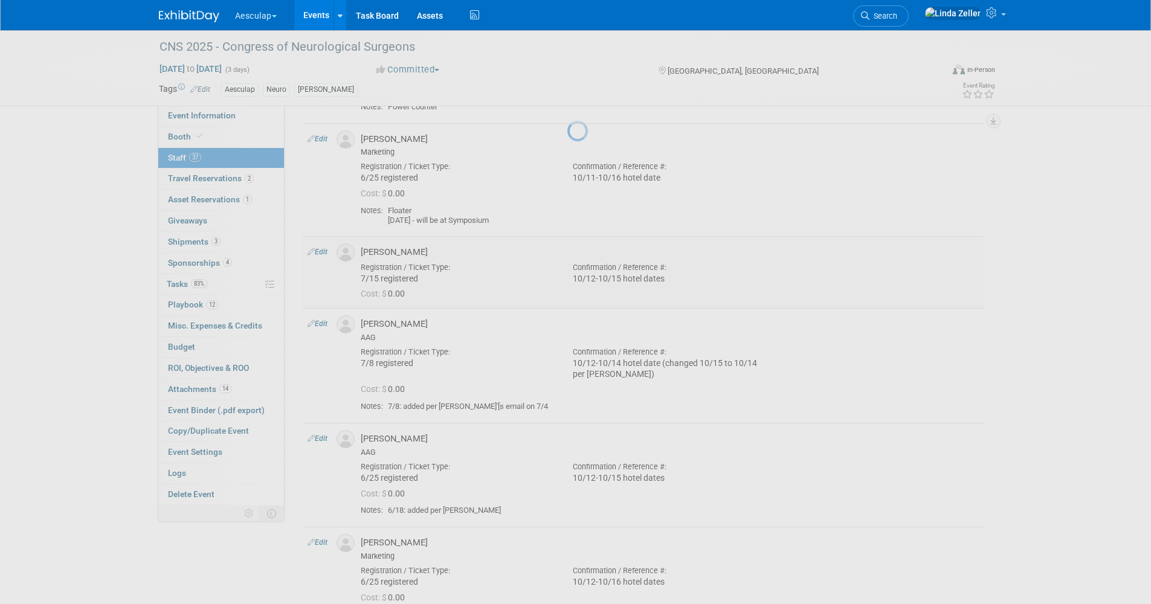
select select "87adfc6b-01d9-4073-8cbc-80576c579317"
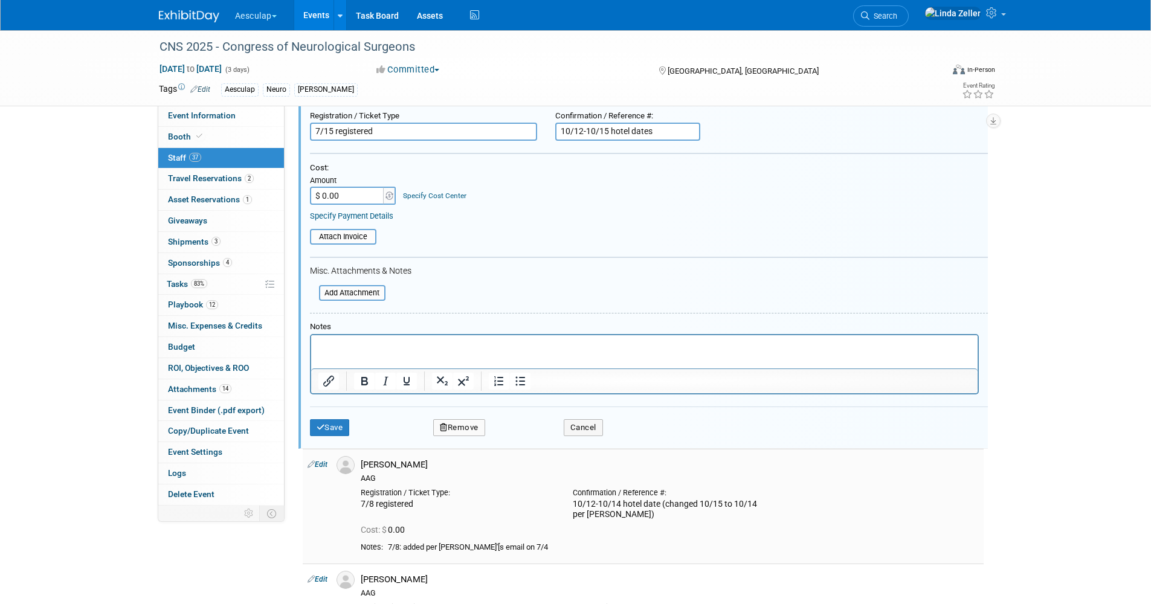
scroll to position [1790, 0]
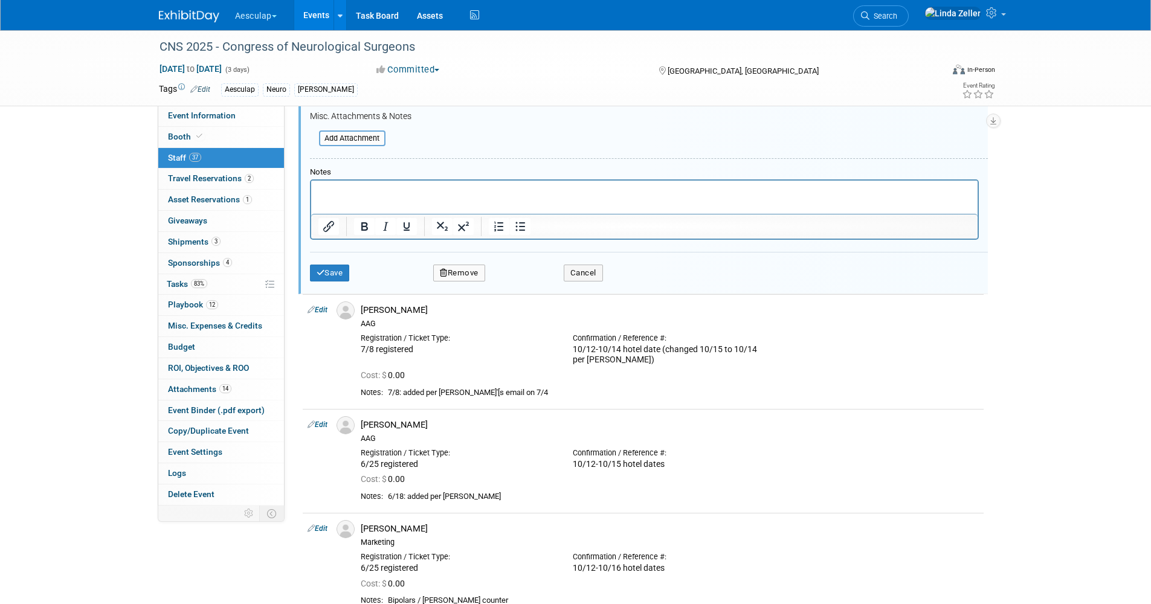
click at [469, 275] on button "Remove" at bounding box center [459, 273] width 52 height 17
click at [529, 287] on link "Yes" at bounding box center [524, 283] width 35 height 19
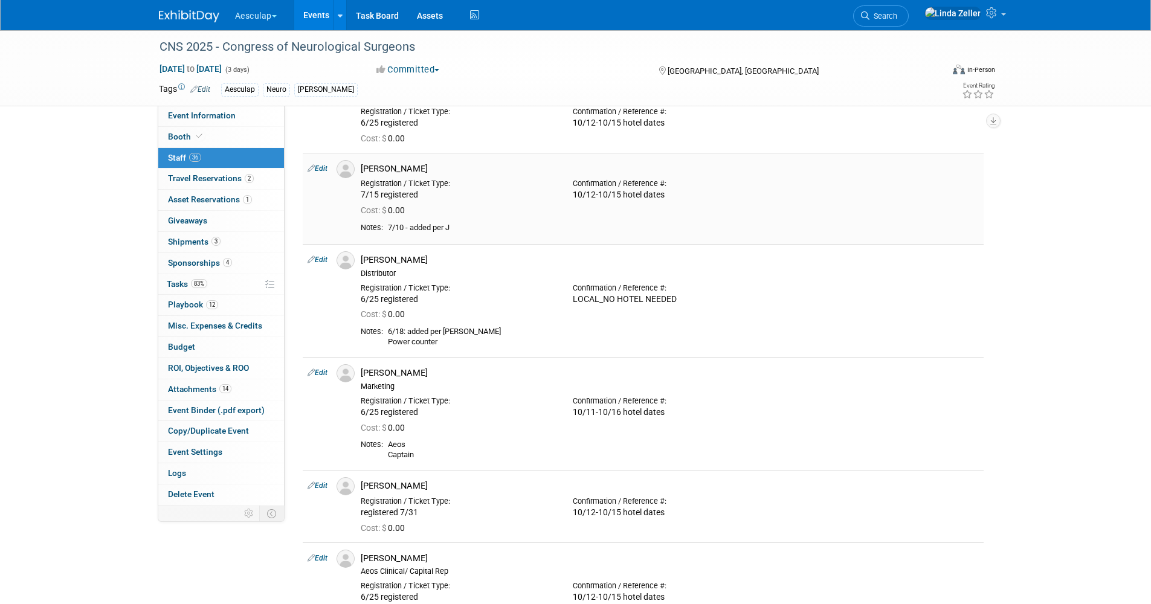
scroll to position [3240, 0]
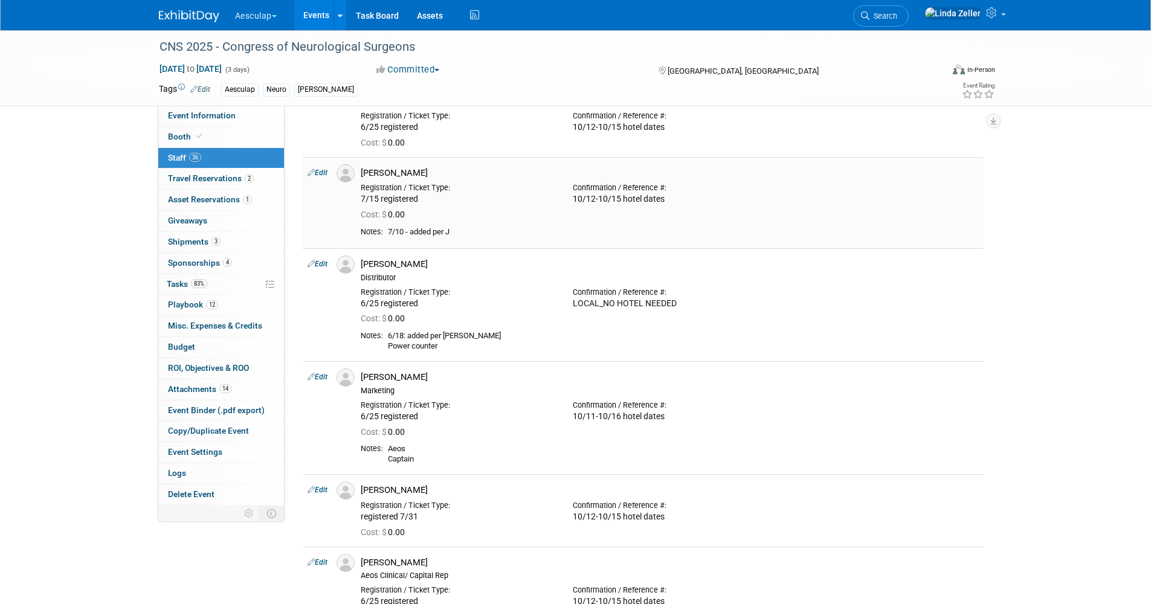
click at [323, 170] on link "Edit" at bounding box center [317, 173] width 20 height 8
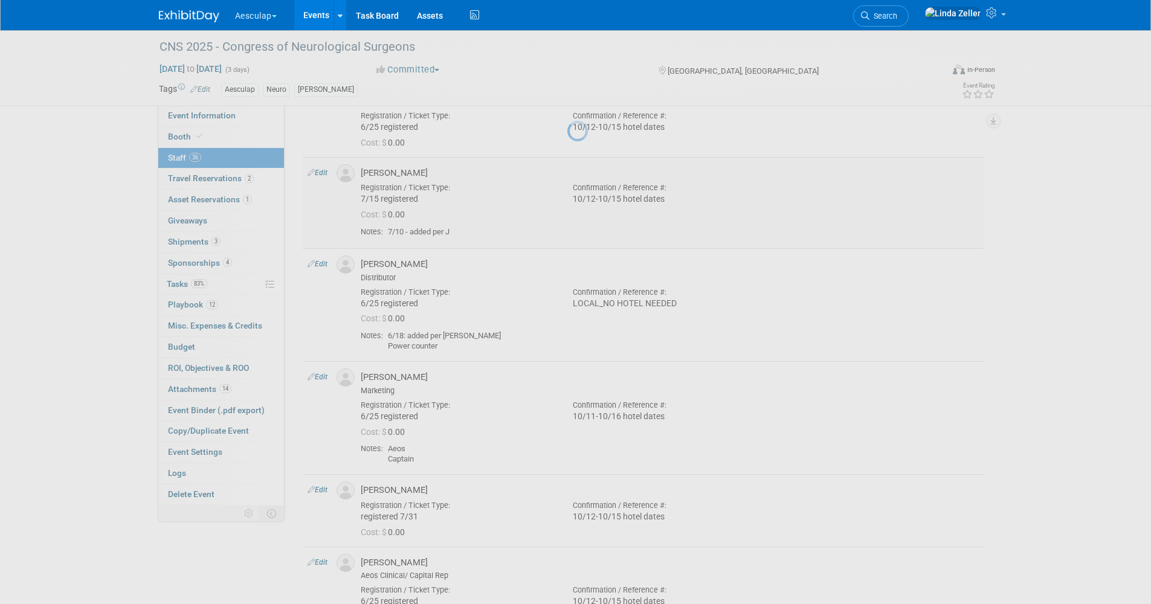
select select "5b471f8e-e10d-4bc0-934d-5f44f06fbc0c"
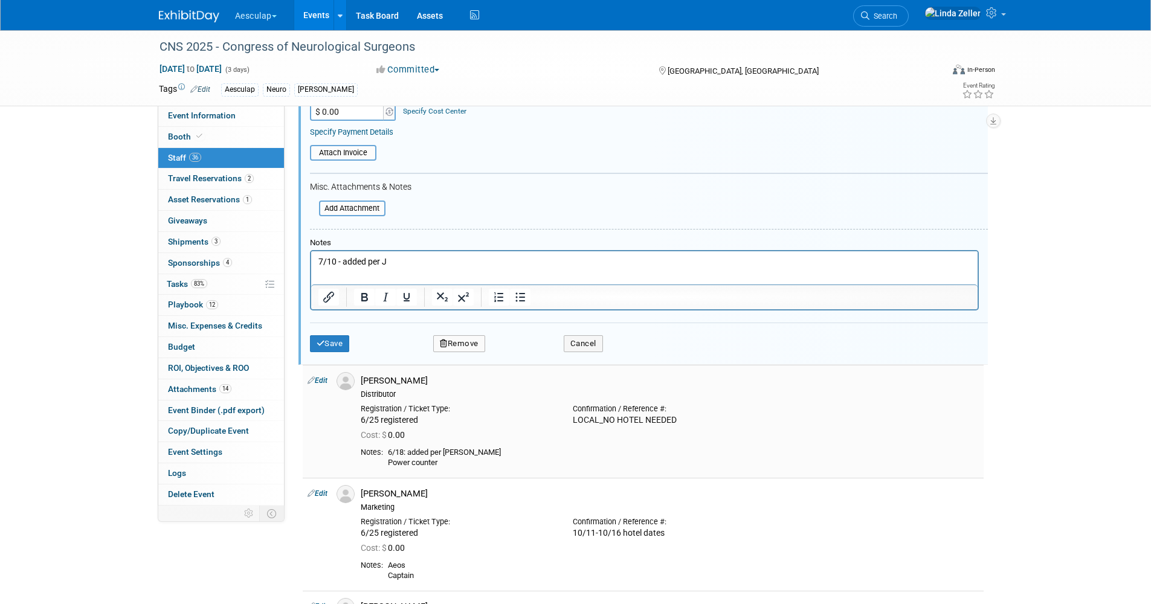
scroll to position [3501, 0]
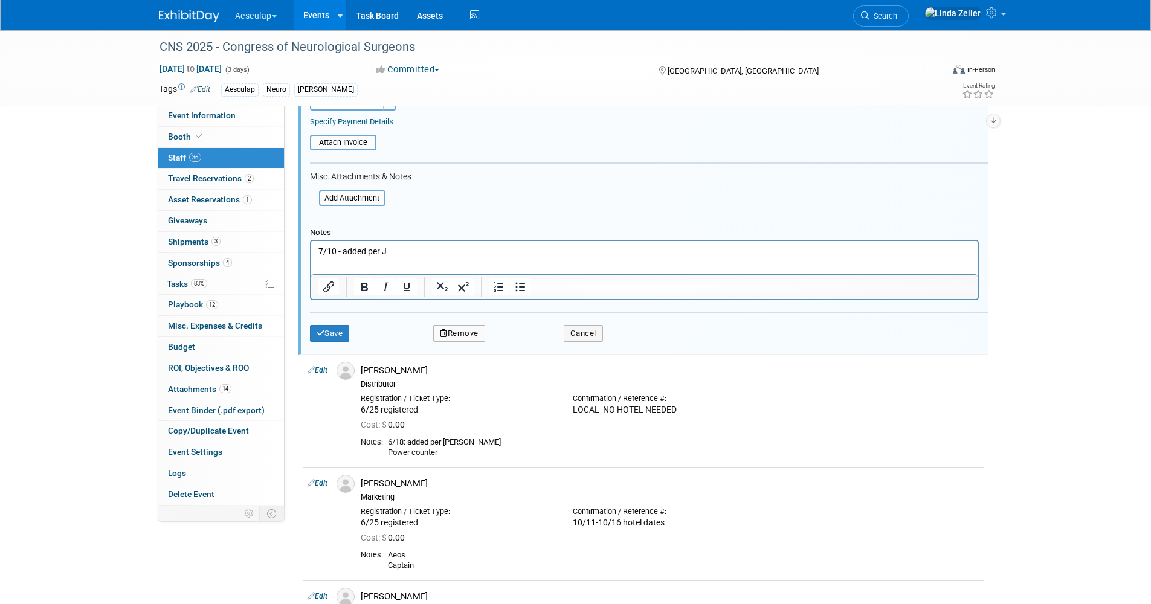
click at [457, 335] on button "Remove" at bounding box center [459, 333] width 52 height 17
click at [522, 336] on link "Yes" at bounding box center [524, 343] width 35 height 19
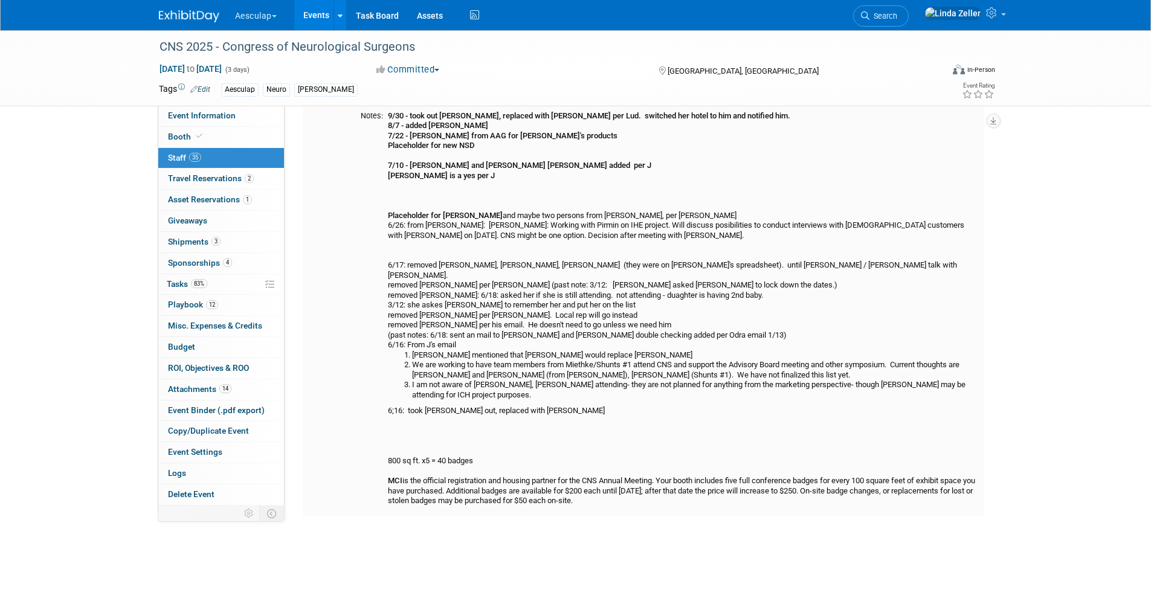
scroll to position [3562, 0]
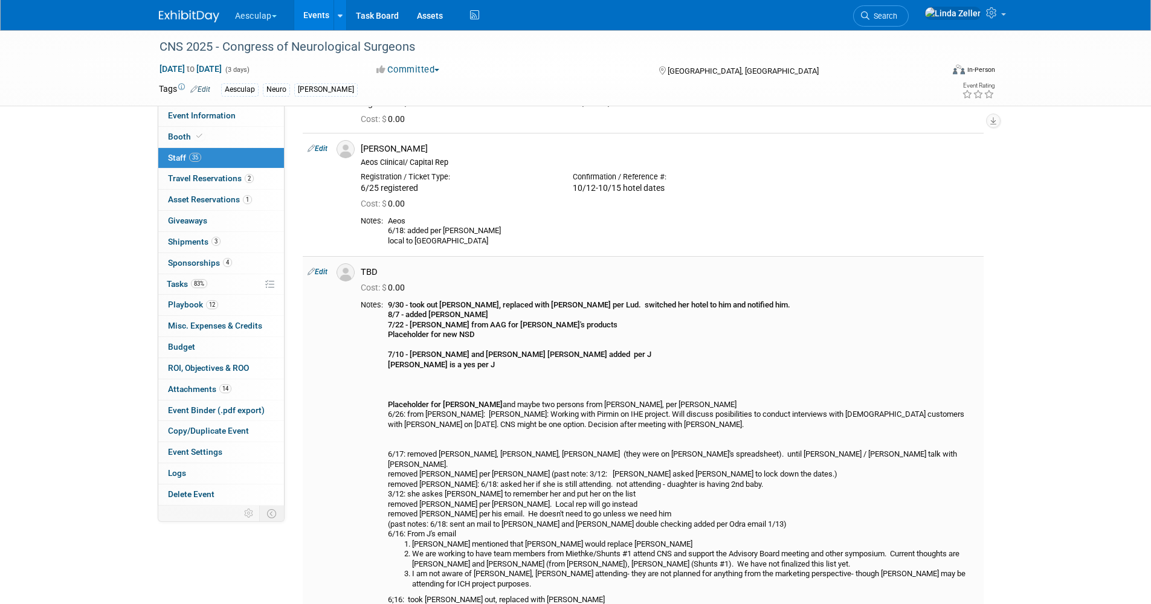
click at [317, 270] on link "Edit" at bounding box center [317, 272] width 20 height 8
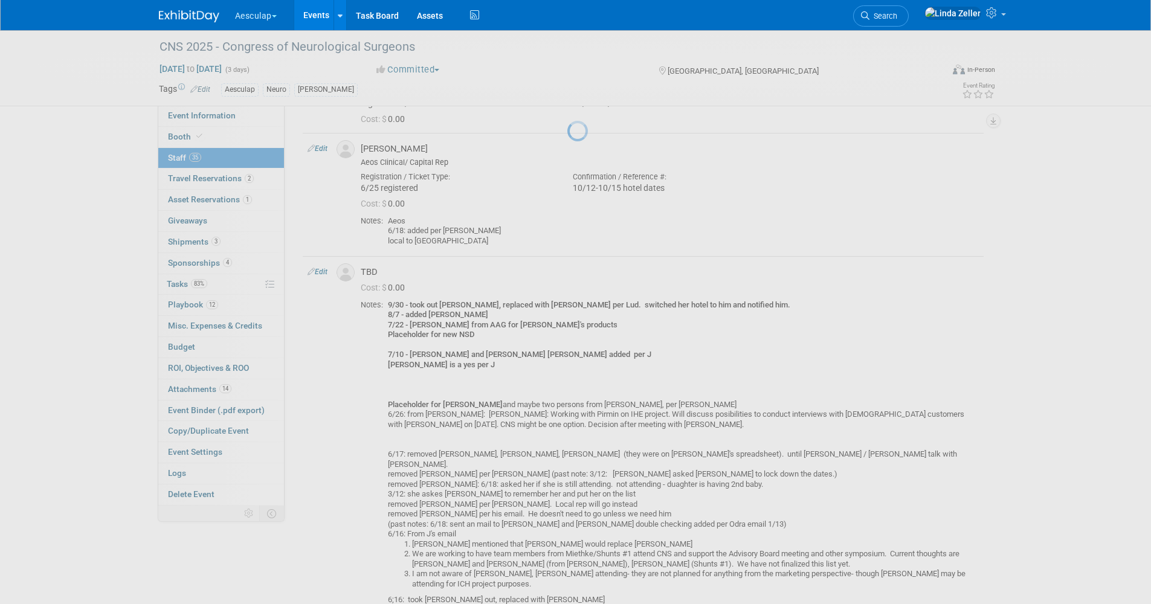
select select "00150ee3-2016-4d98-ba55-31f8690fcacb"
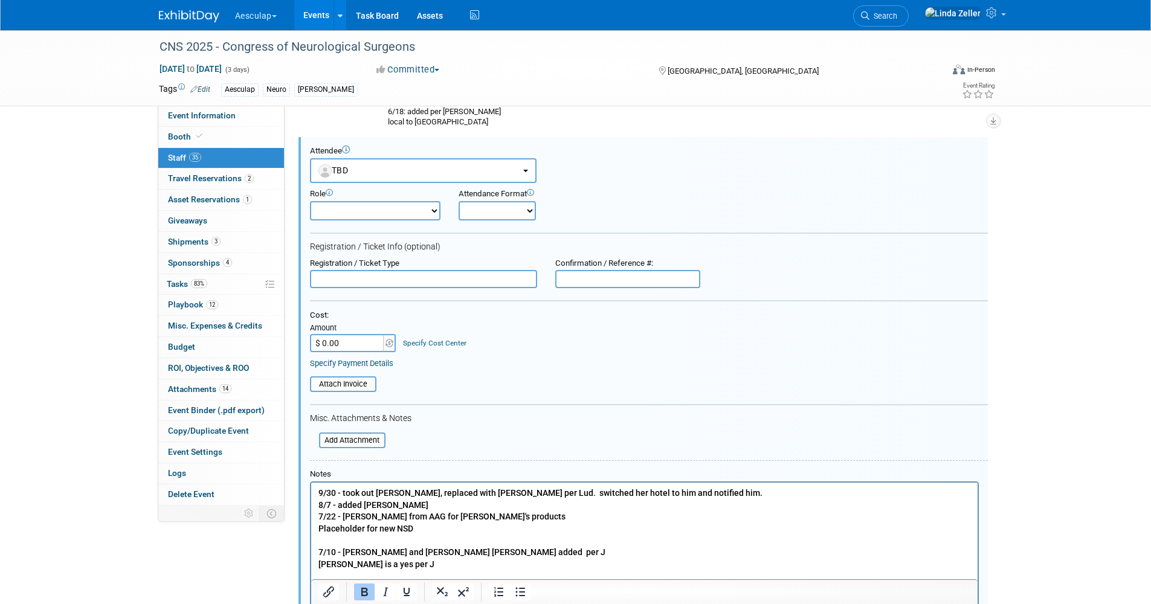
scroll to position [0, 0]
click at [320, 495] on b "9/30 - took out [PERSON_NAME], replaced with [PERSON_NAME] per Lud. switched he…" at bounding box center [540, 493] width 444 height 10
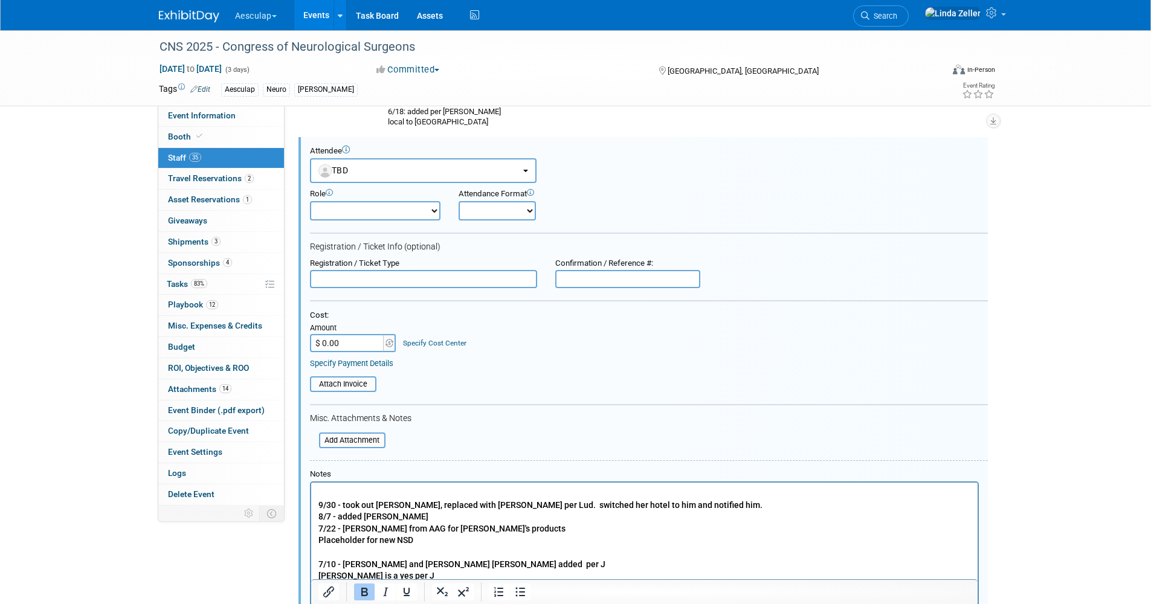
click at [318, 490] on p "Rich Text Area. Press ALT-0 for help." at bounding box center [644, 493] width 652 height 12
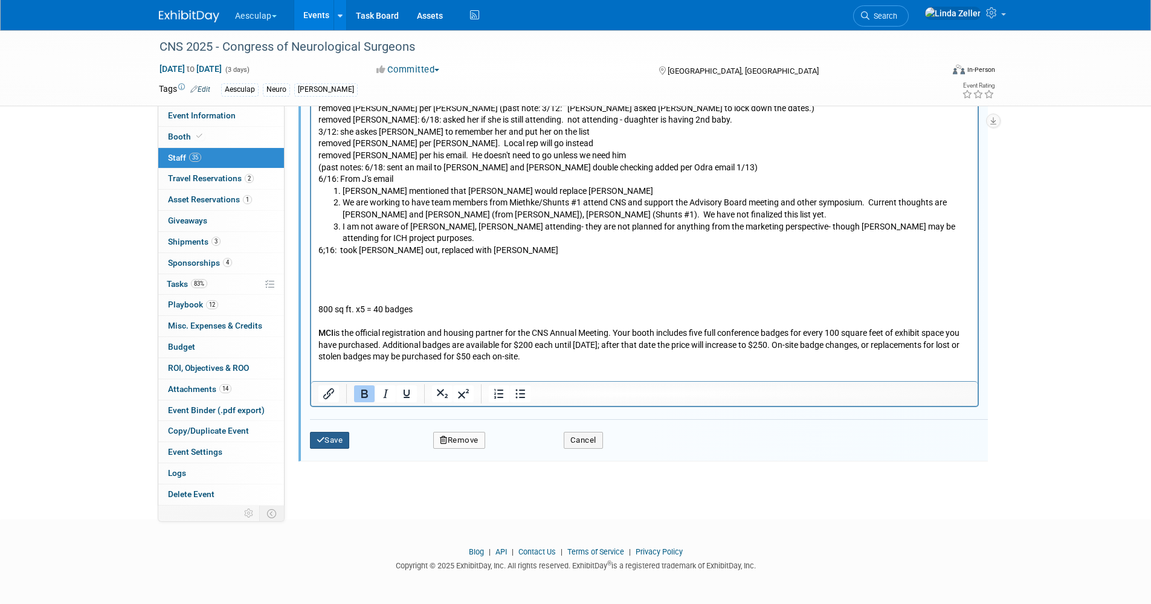
click at [336, 443] on button "Save" at bounding box center [330, 440] width 40 height 17
